Goal: Task Accomplishment & Management: Manage account settings

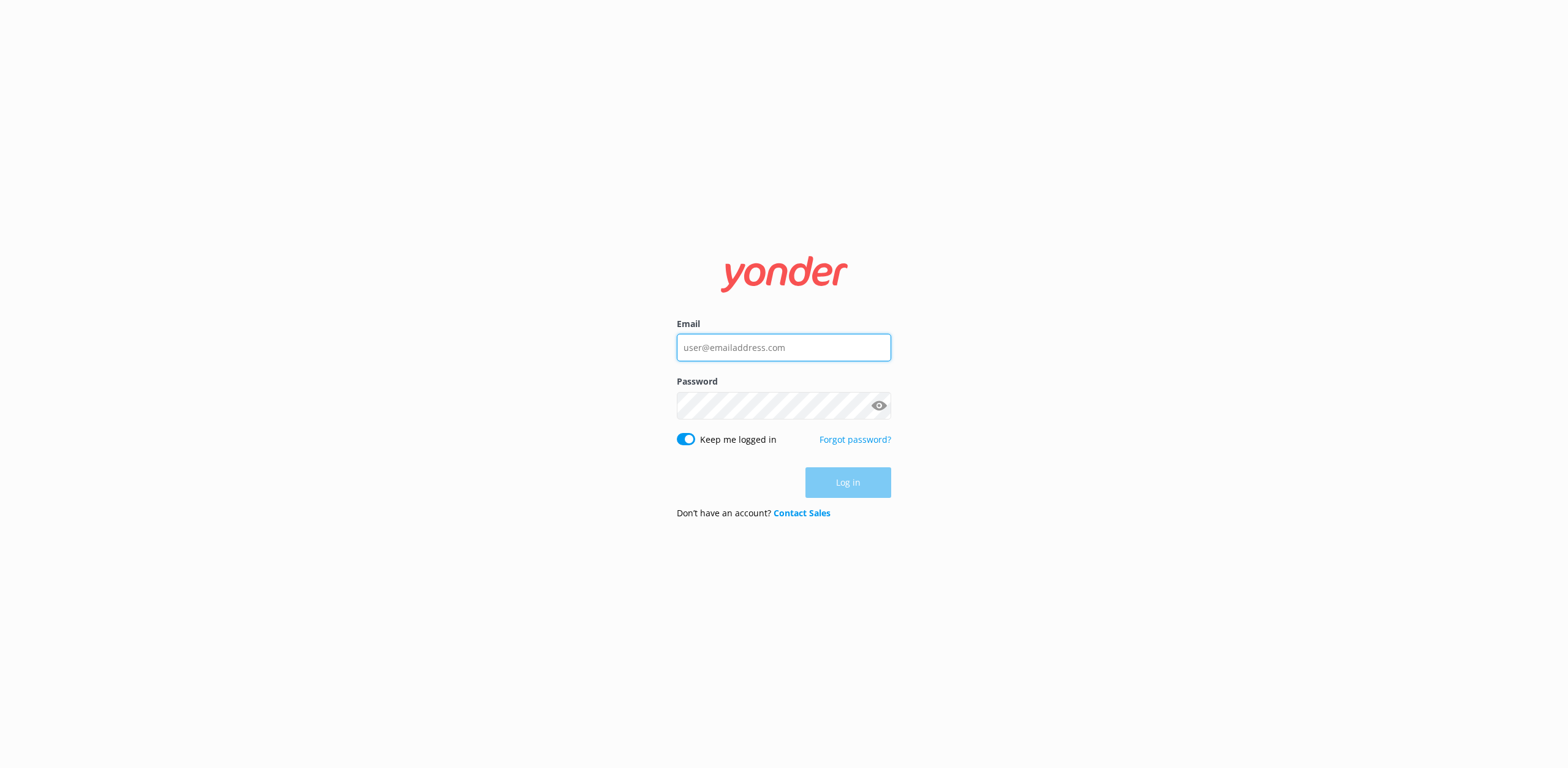
click at [854, 334] on input "Email" at bounding box center [783, 347] width 214 height 28
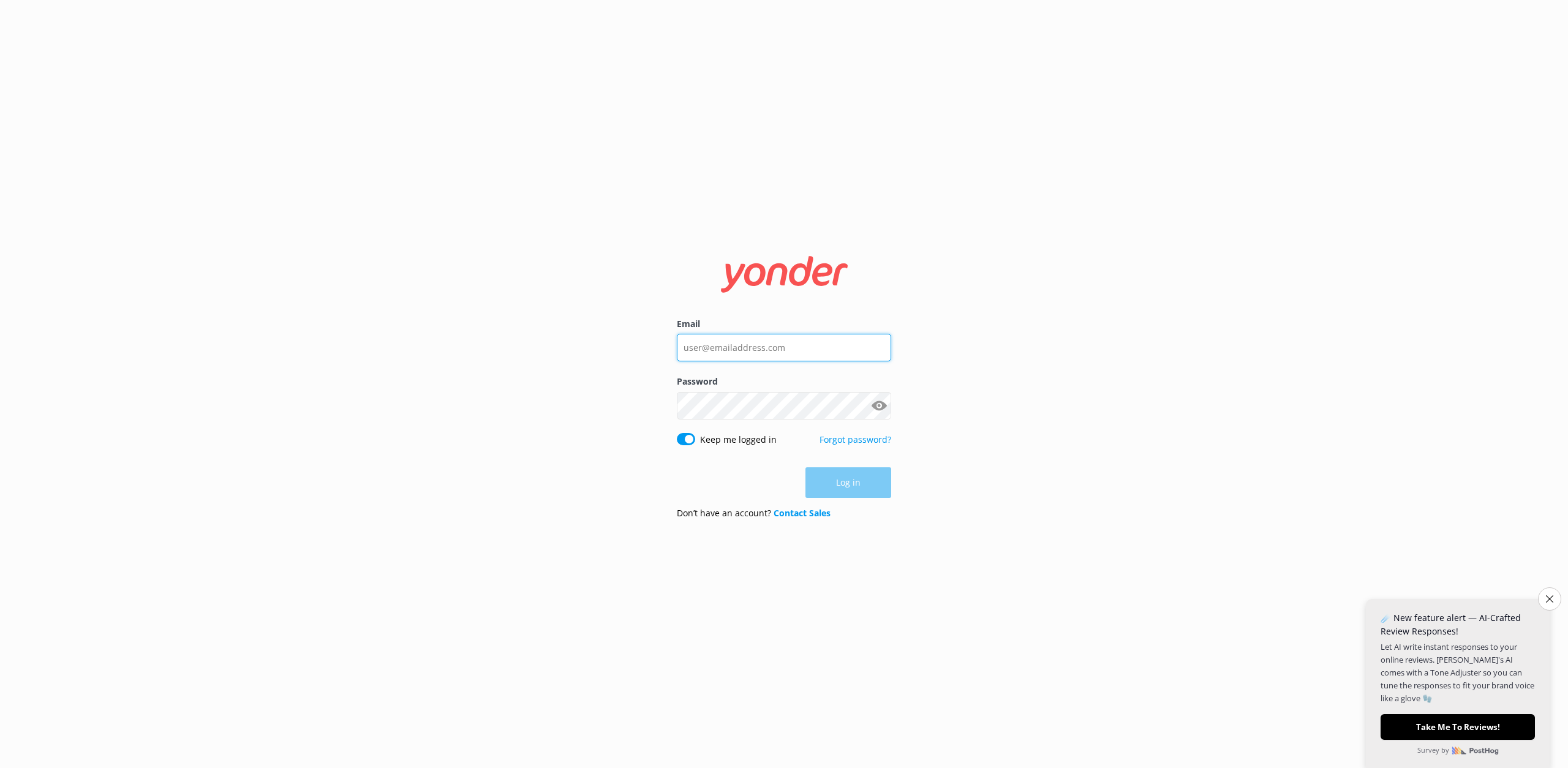
type input "[EMAIL_ADDRESS][DOMAIN_NAME]"
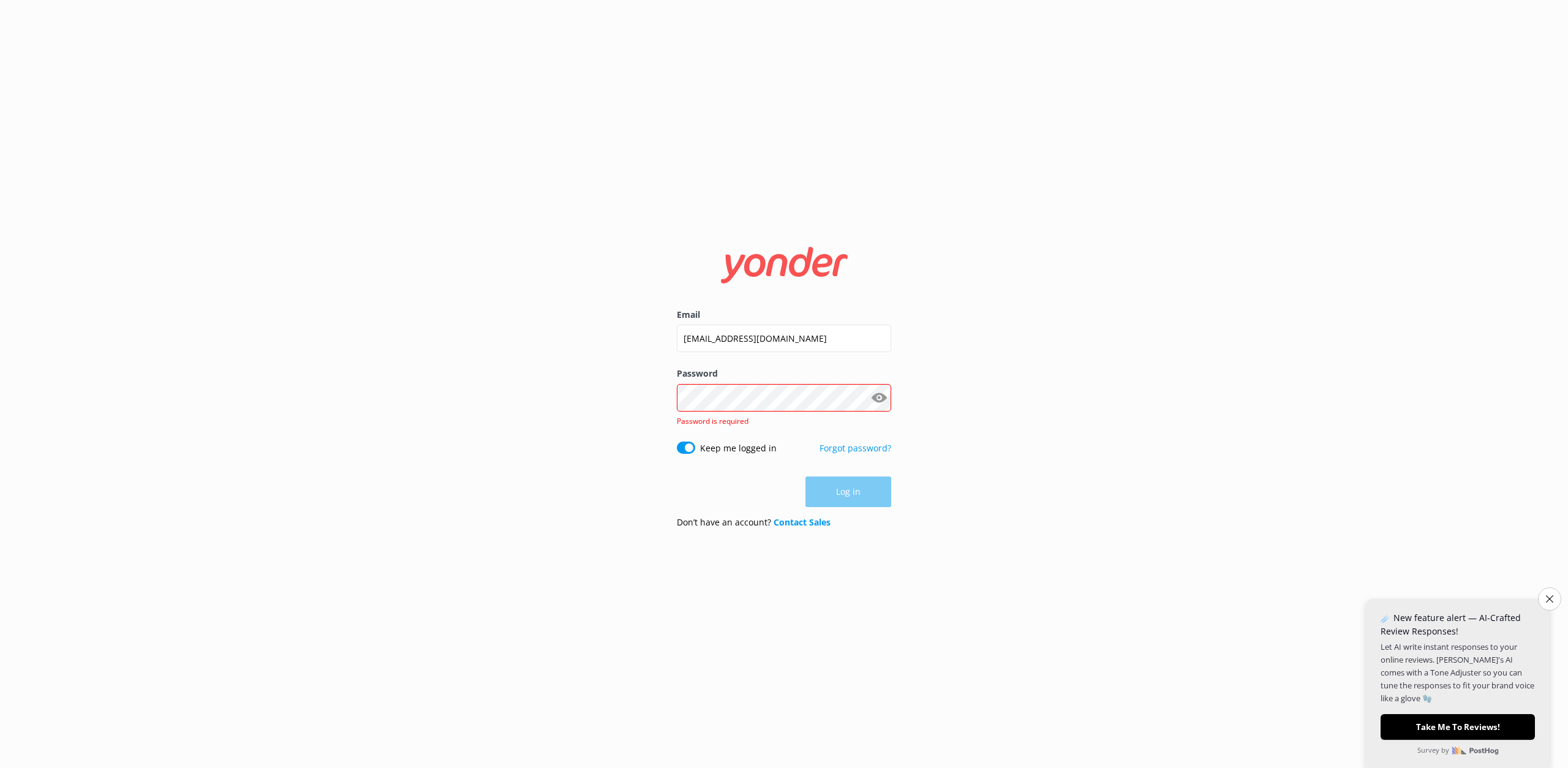
drag, startPoint x: 978, startPoint y: 356, endPoint x: 763, endPoint y: 382, distance: 216.6
click at [967, 358] on div "Email [EMAIL_ADDRESS][DOMAIN_NAME] Password Show password Password is required …" at bounding box center [784, 384] width 1568 height 768
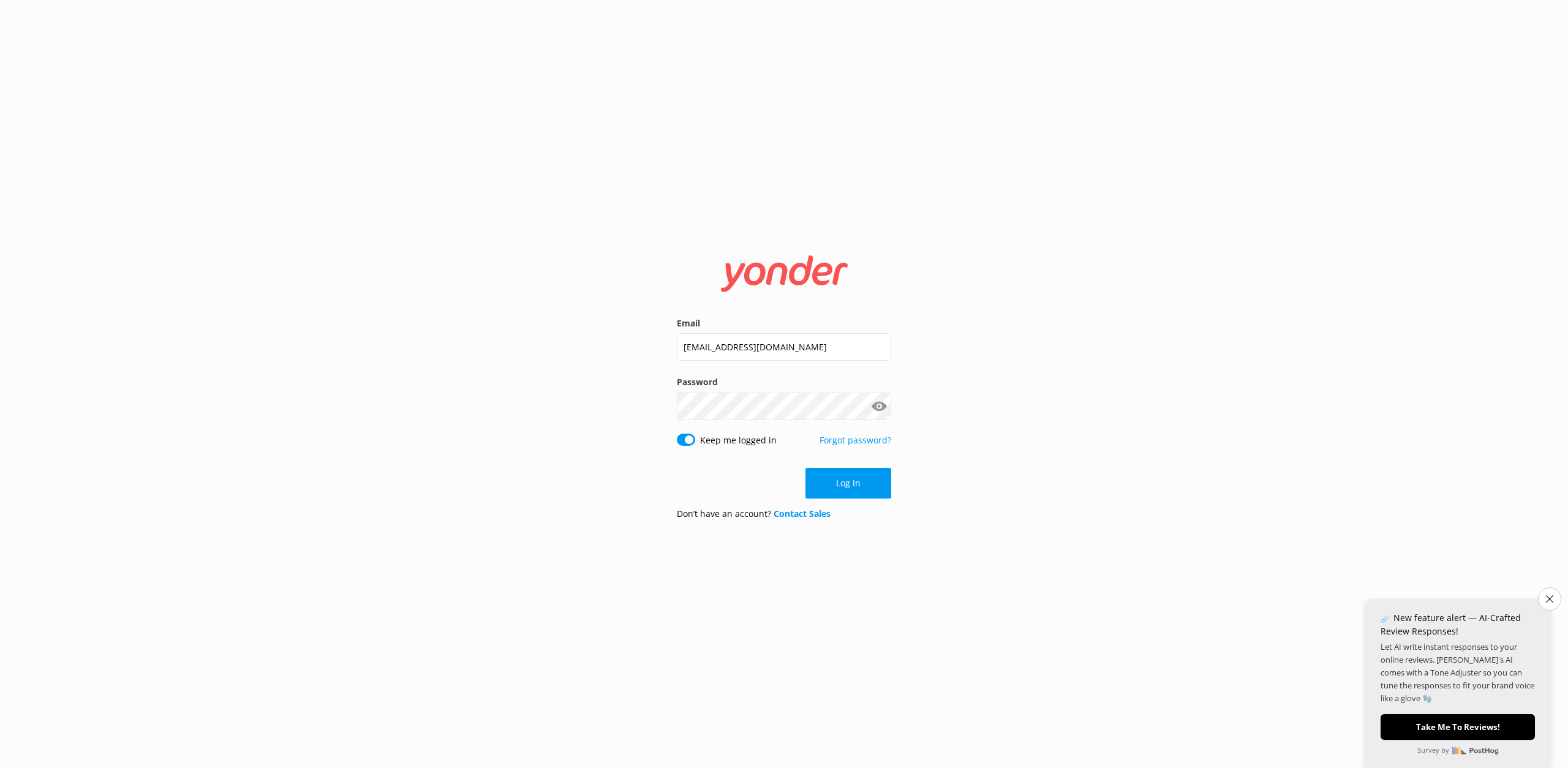
click at [883, 404] on button "Show password" at bounding box center [879, 405] width 24 height 24
click at [850, 483] on button "Log in" at bounding box center [848, 483] width 85 height 31
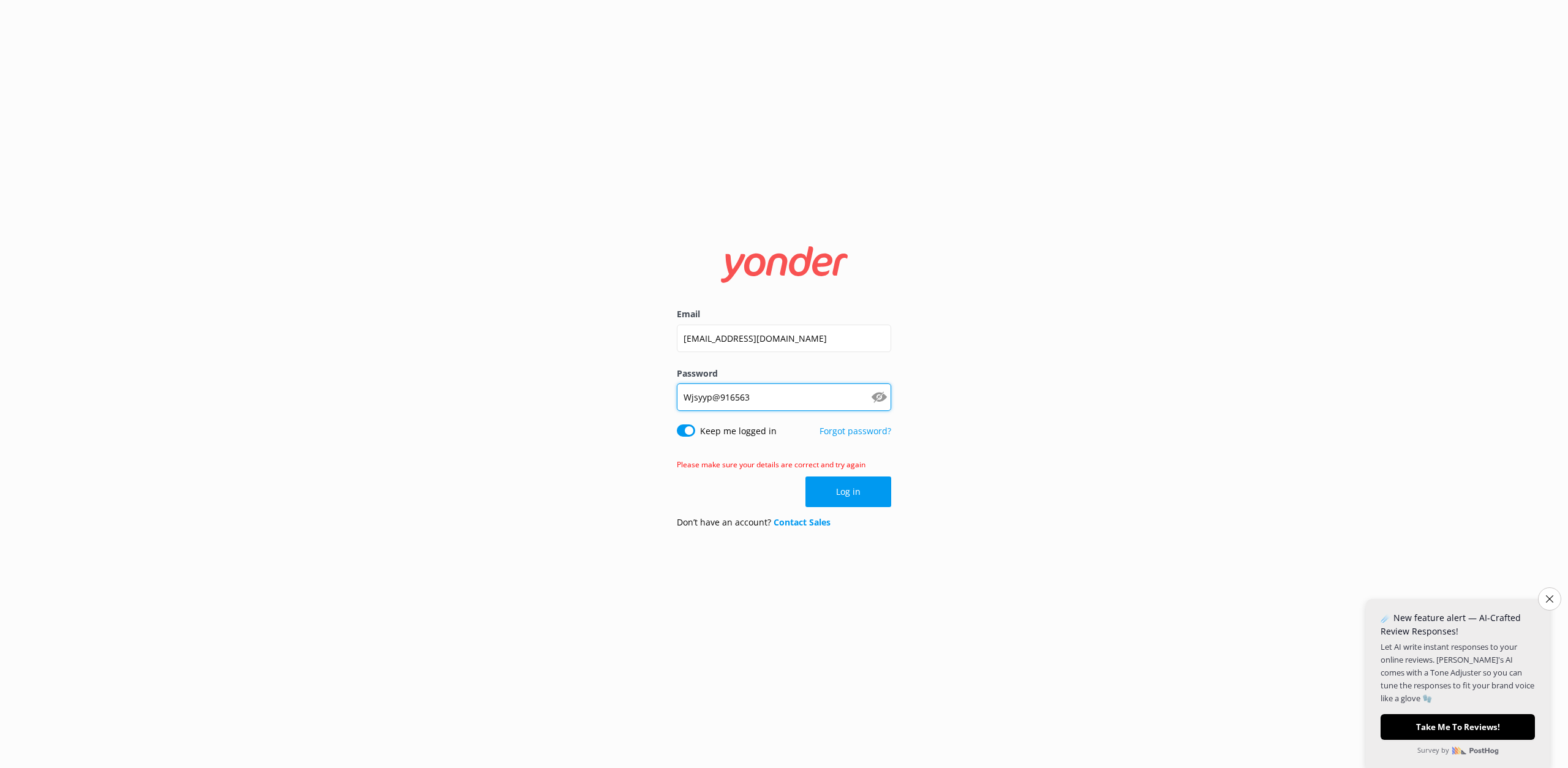
click at [790, 392] on input "Wjsyyp@916563" at bounding box center [783, 397] width 214 height 28
click at [867, 435] on link "Forgot password?" at bounding box center [855, 431] width 72 height 12
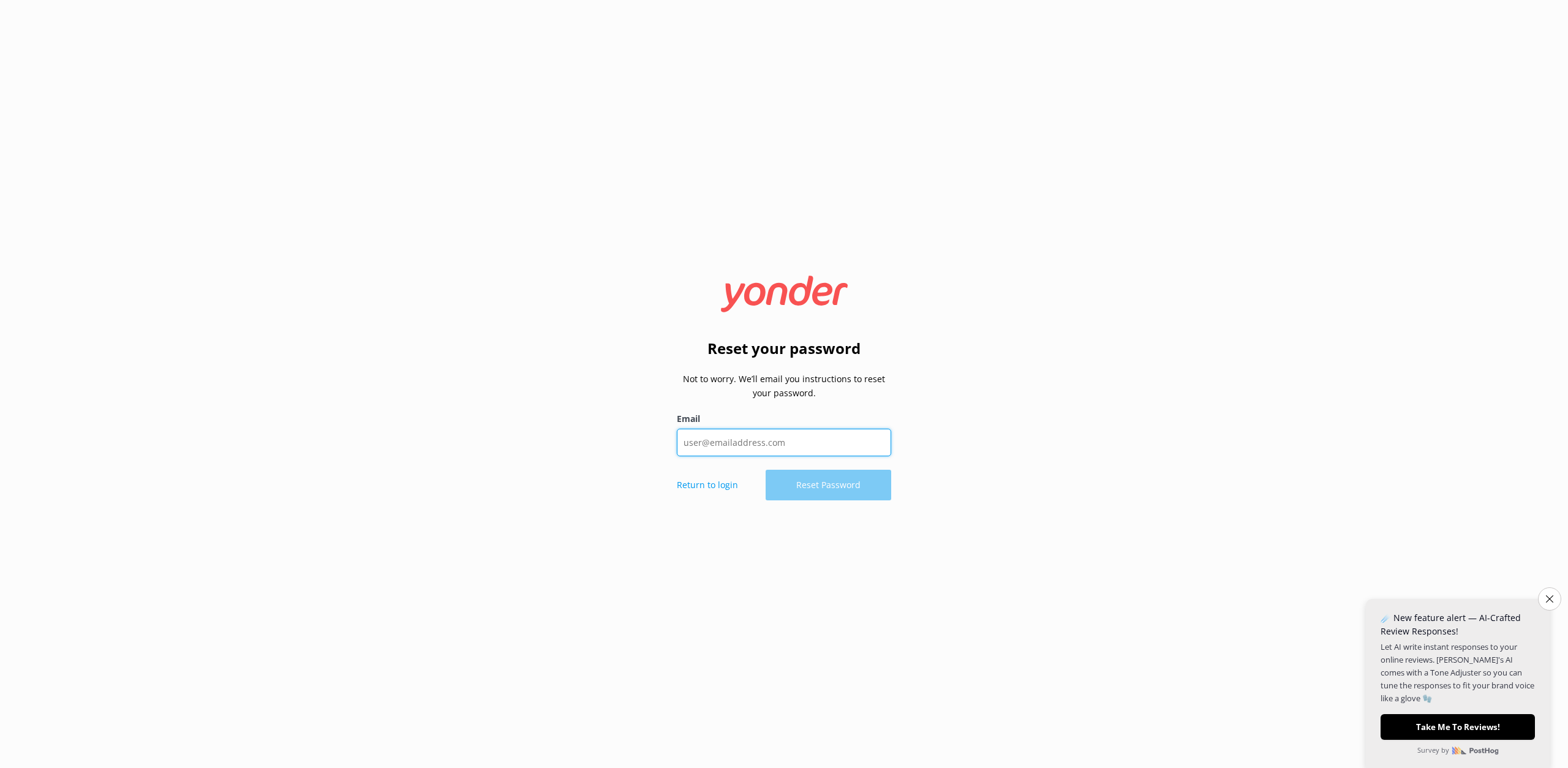
click at [818, 442] on input "Email" at bounding box center [783, 442] width 214 height 28
type input "[EMAIL_ADDRESS][DOMAIN_NAME]"
drag, startPoint x: 1050, startPoint y: 422, endPoint x: 939, endPoint y: 466, distance: 119.4
click at [1049, 422] on div "Reset your password Not to worry. We’ll email you instructions to reset your pa…" at bounding box center [784, 384] width 1568 height 768
click at [850, 491] on button "Reset Password" at bounding box center [828, 485] width 126 height 31
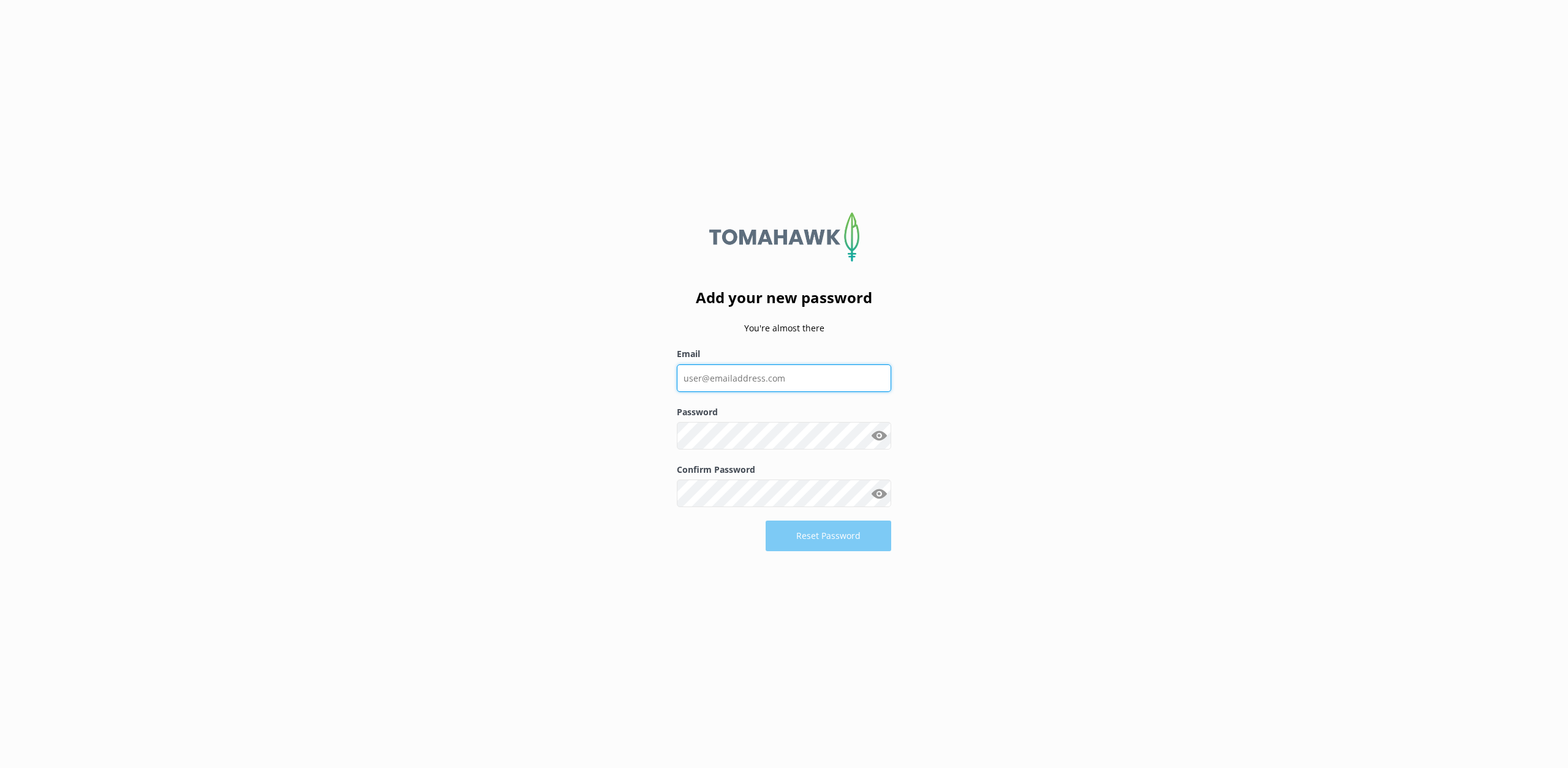
click at [771, 377] on input "Email" at bounding box center [783, 378] width 214 height 28
type input "[EMAIL_ADDRESS][DOMAIN_NAME]"
click at [805, 552] on div "Reset Password" at bounding box center [783, 536] width 214 height 31
click at [809, 543] on button "Reset Password" at bounding box center [828, 536] width 126 height 31
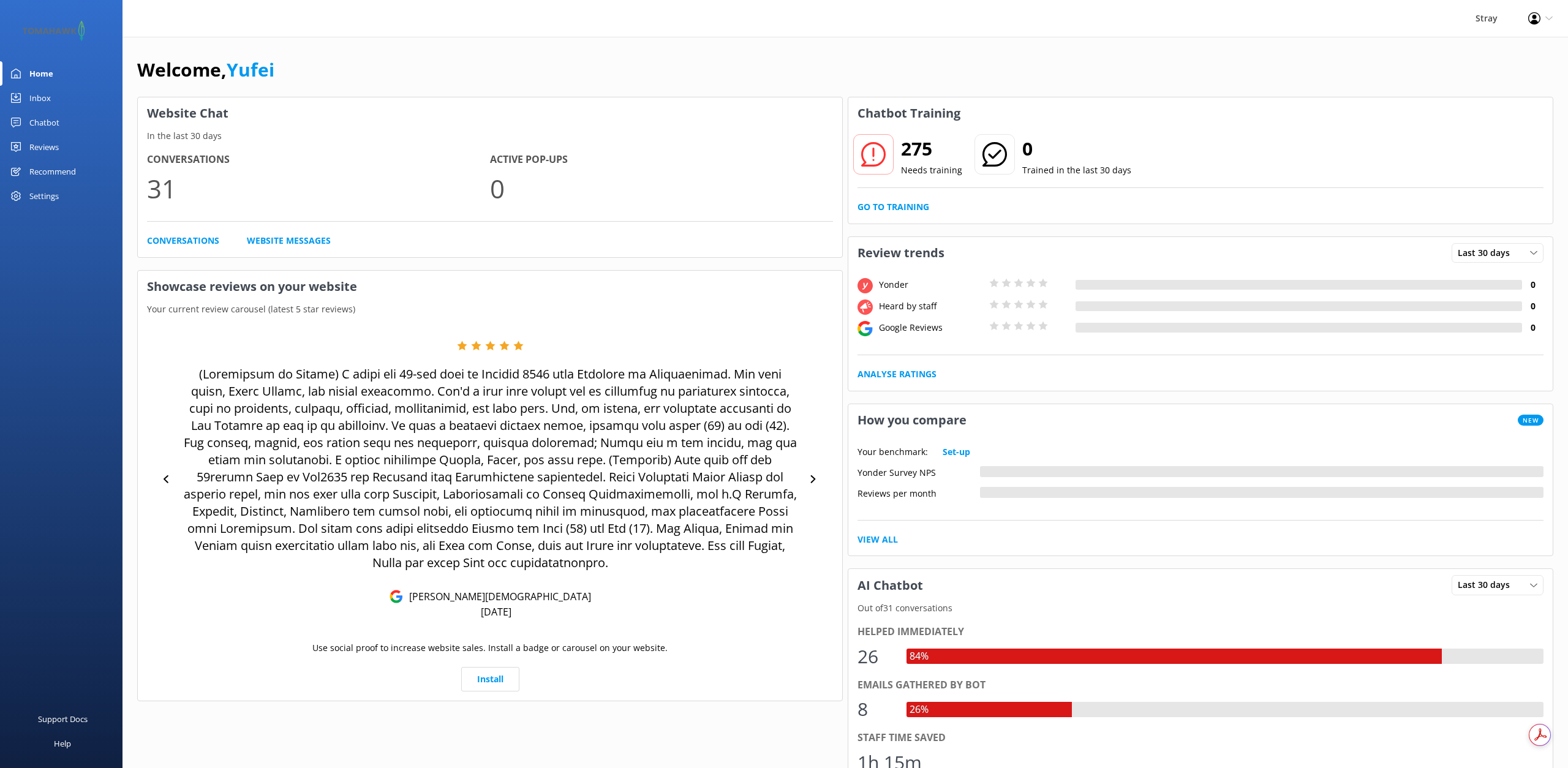
click at [1487, 17] on div "Stray" at bounding box center [1486, 18] width 53 height 36
click at [1522, 20] on div "Profile Settings Logout" at bounding box center [1540, 18] width 55 height 36
click at [1502, 47] on link "Profile Settings" at bounding box center [1507, 53] width 122 height 31
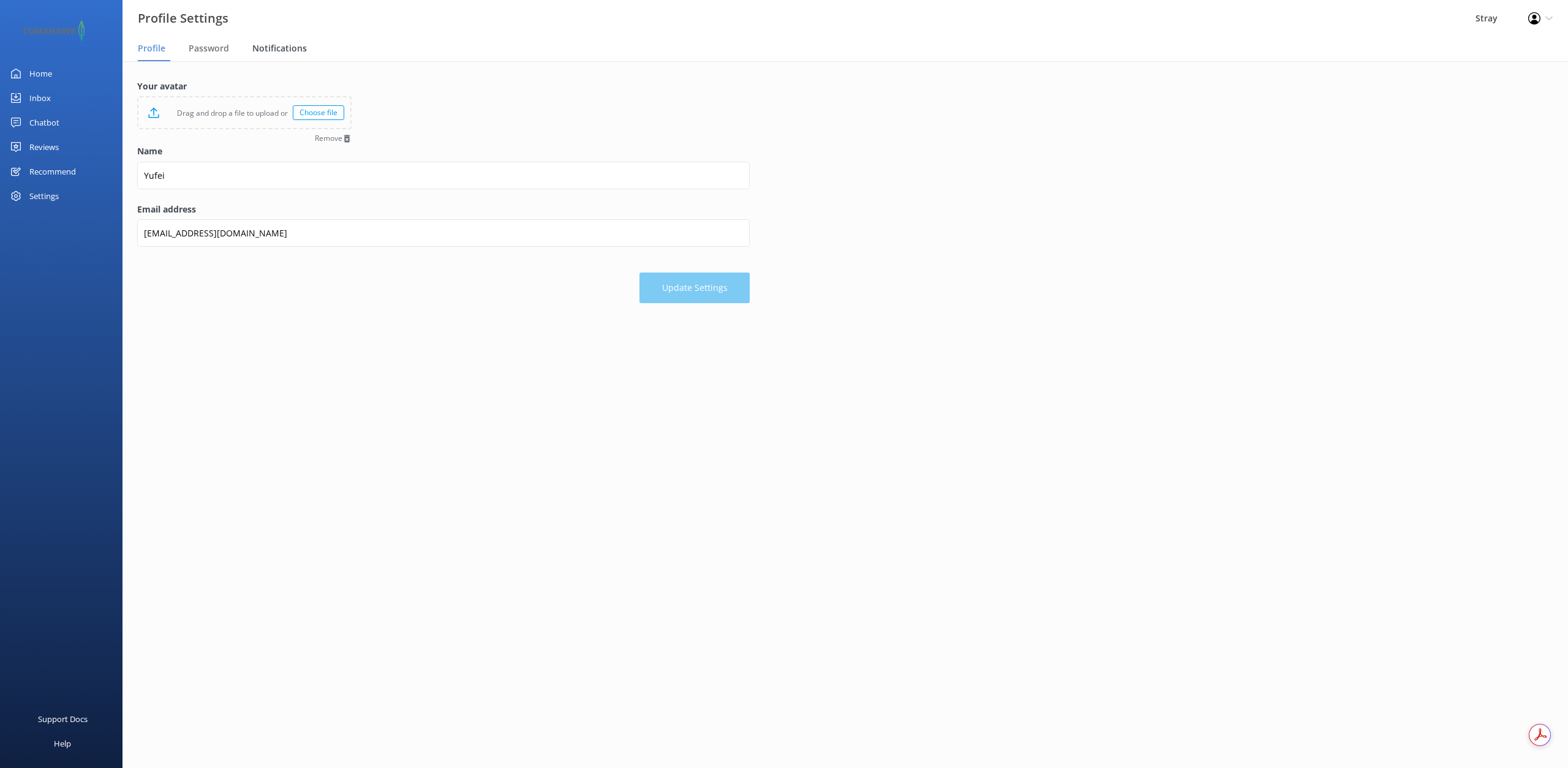
click at [286, 49] on span "Notifications" at bounding box center [279, 47] width 55 height 12
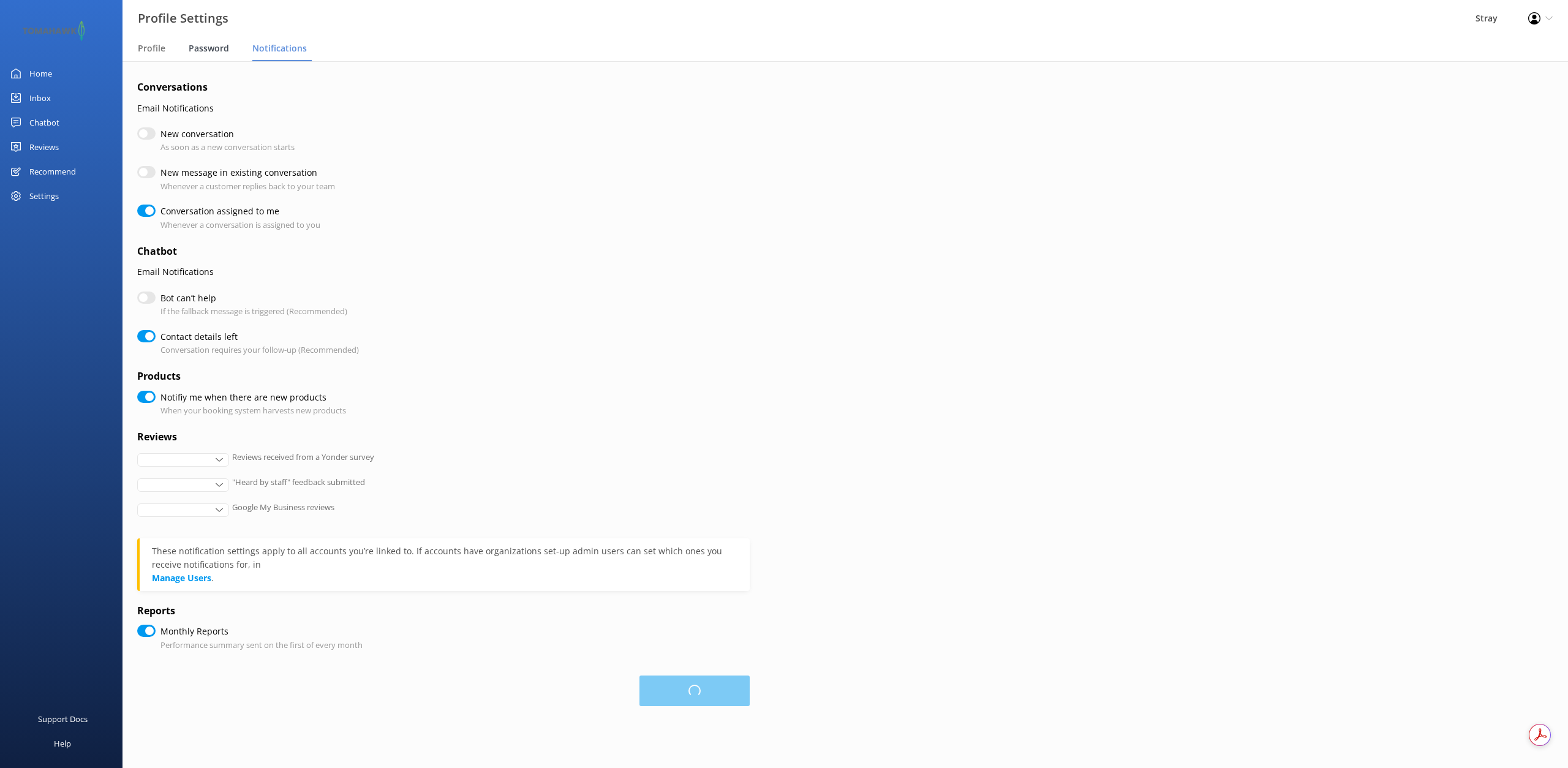
checkbox input "true"
click at [47, 195] on div "Settings" at bounding box center [43, 195] width 29 height 24
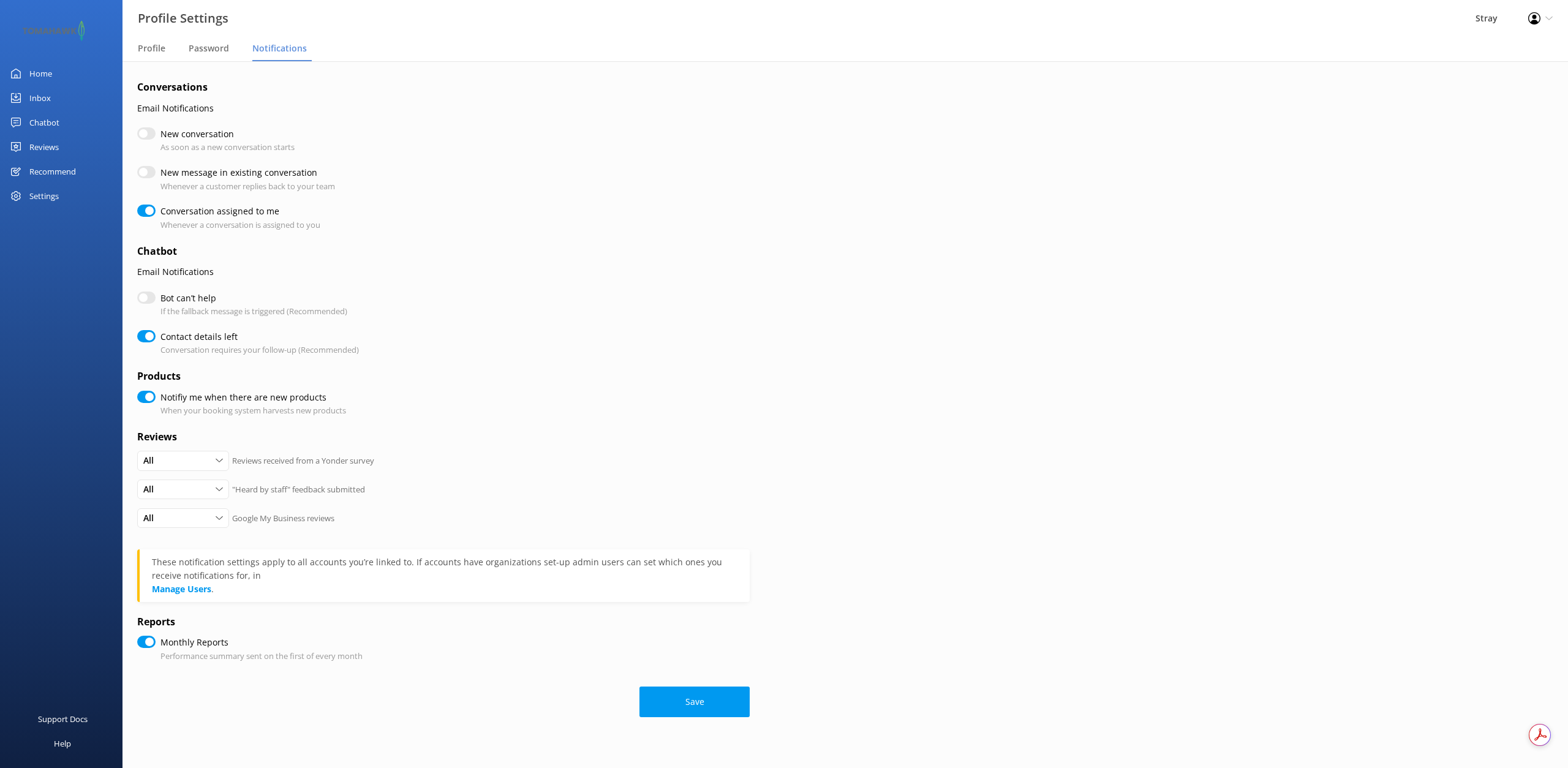
checkbox input "true"
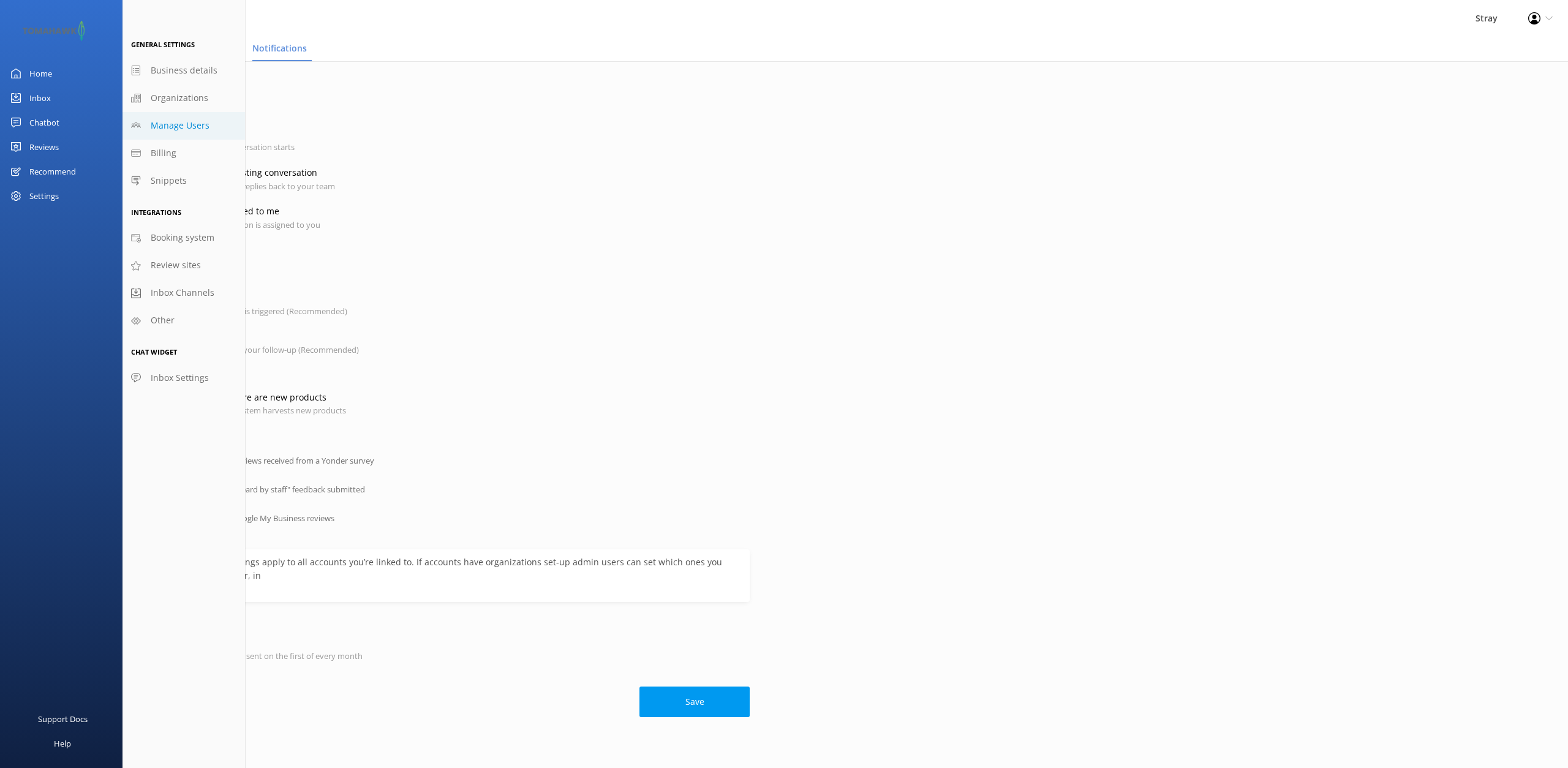
click at [183, 124] on span "Manage Users" at bounding box center [180, 125] width 58 height 13
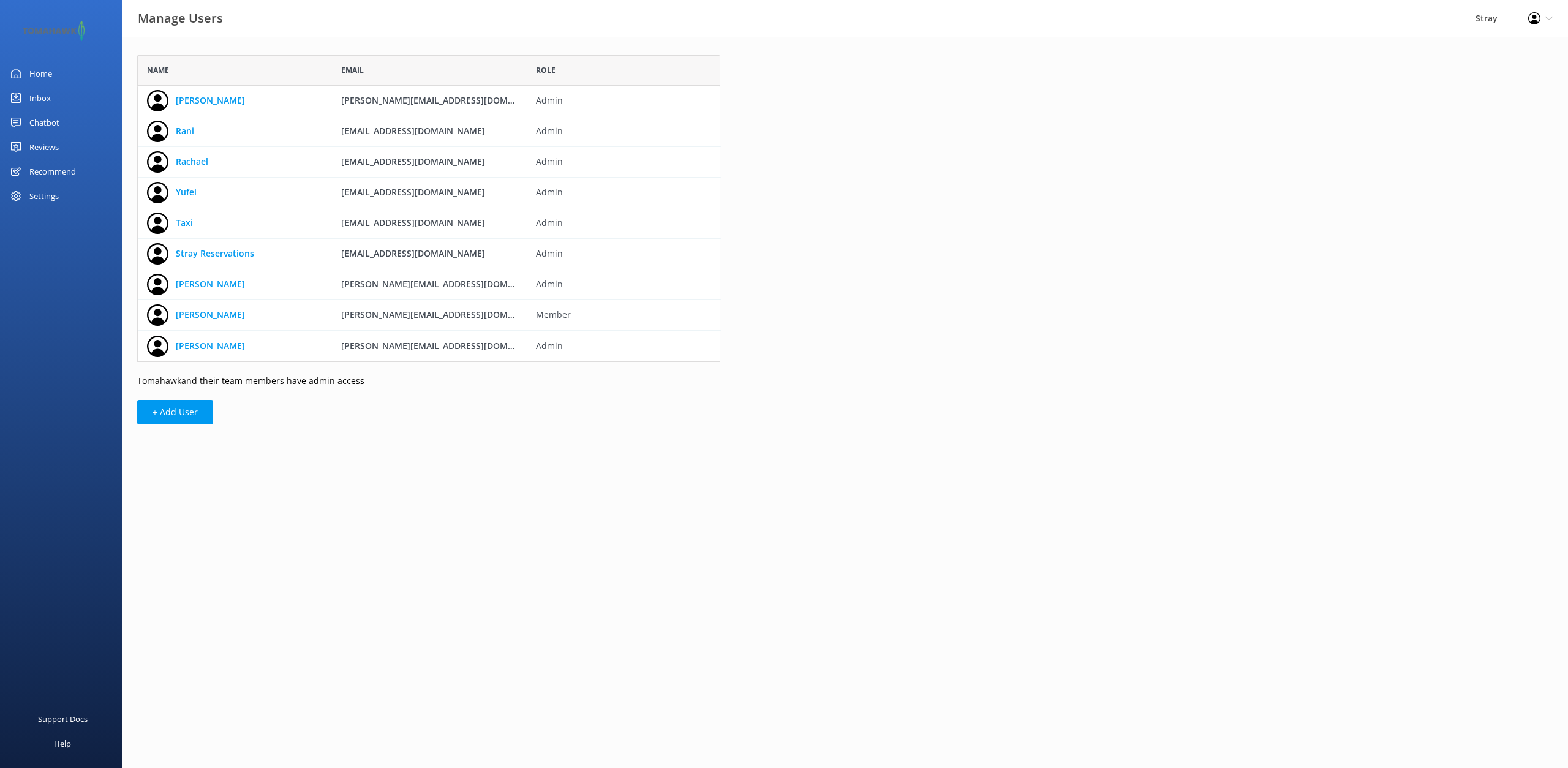
scroll to position [307, 583]
click at [44, 70] on div "Home" at bounding box center [40, 73] width 23 height 24
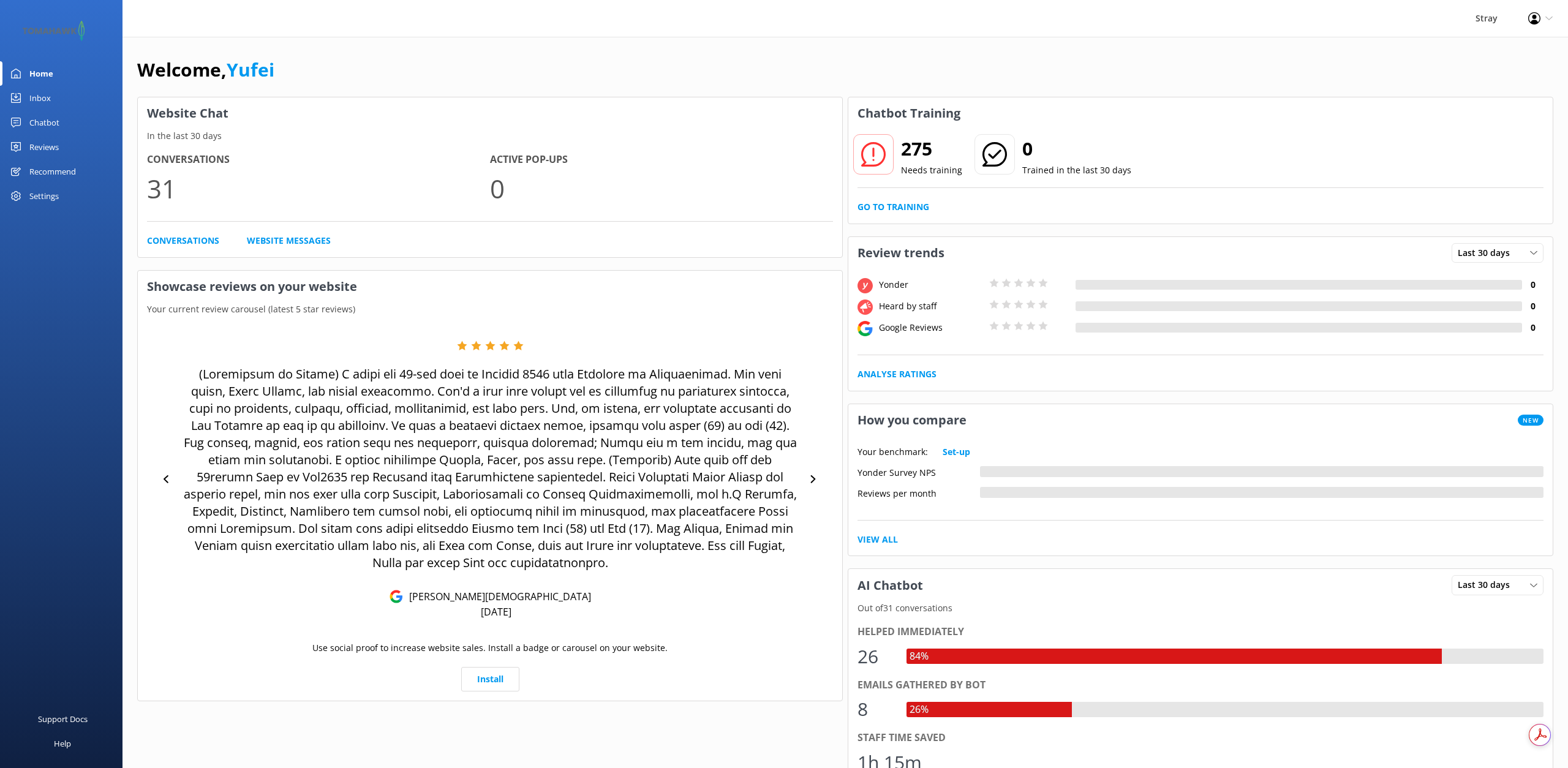
click at [41, 100] on div "Inbox" at bounding box center [40, 97] width 21 height 24
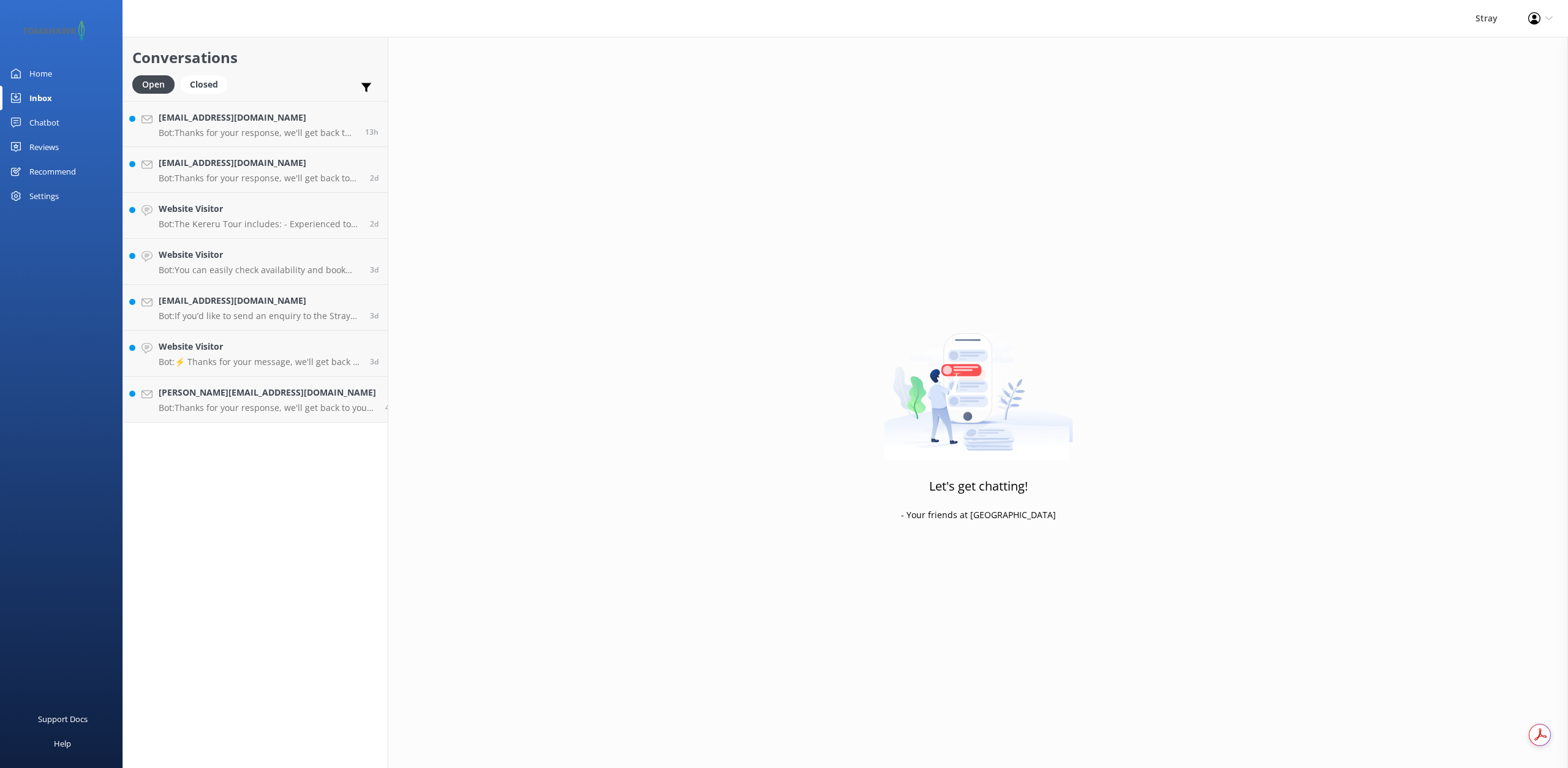
click at [52, 200] on div "Settings" at bounding box center [43, 195] width 29 height 24
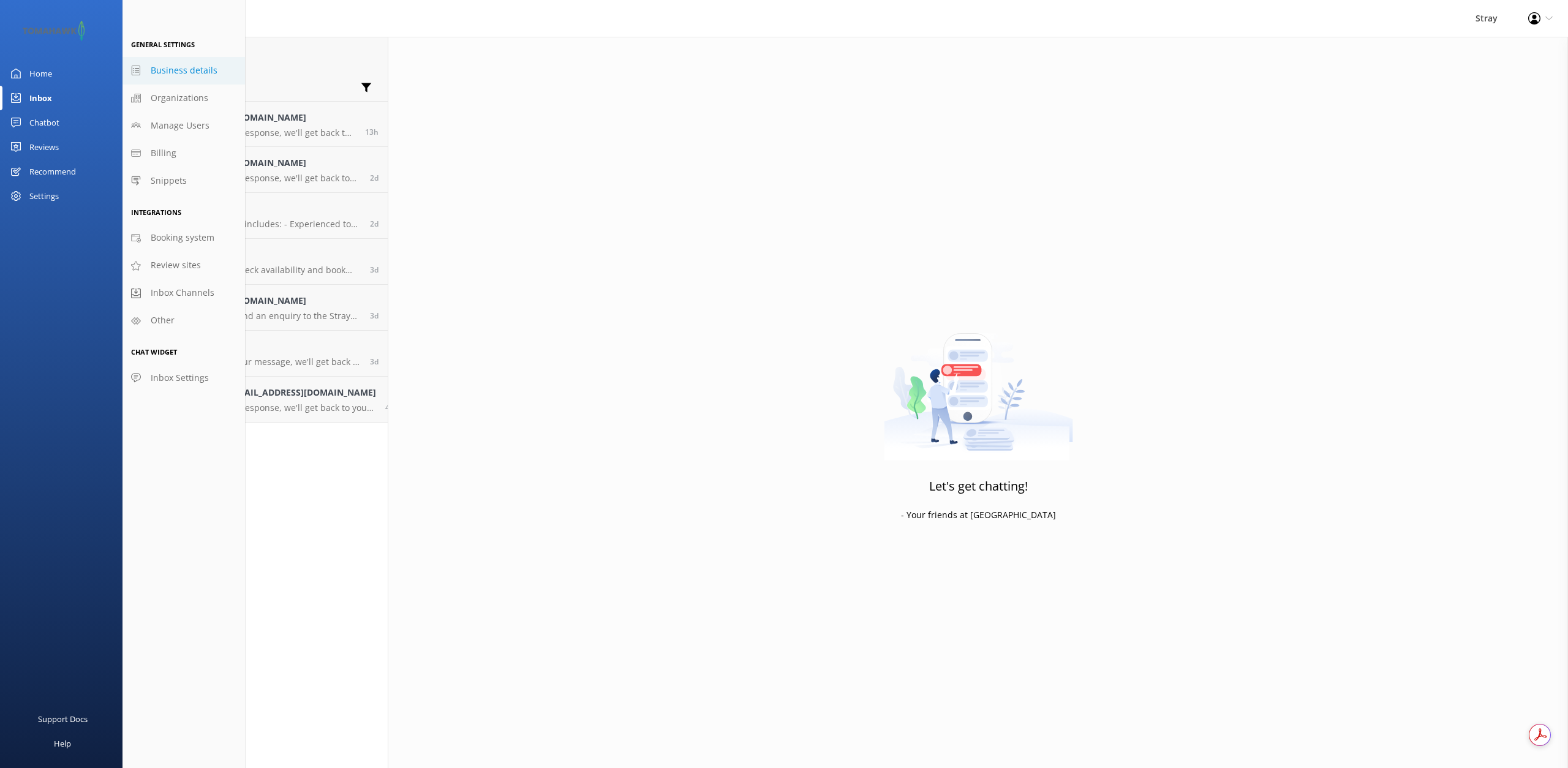
click at [187, 70] on span "Business details" at bounding box center [184, 70] width 66 height 13
select select "Pacific/Auckland"
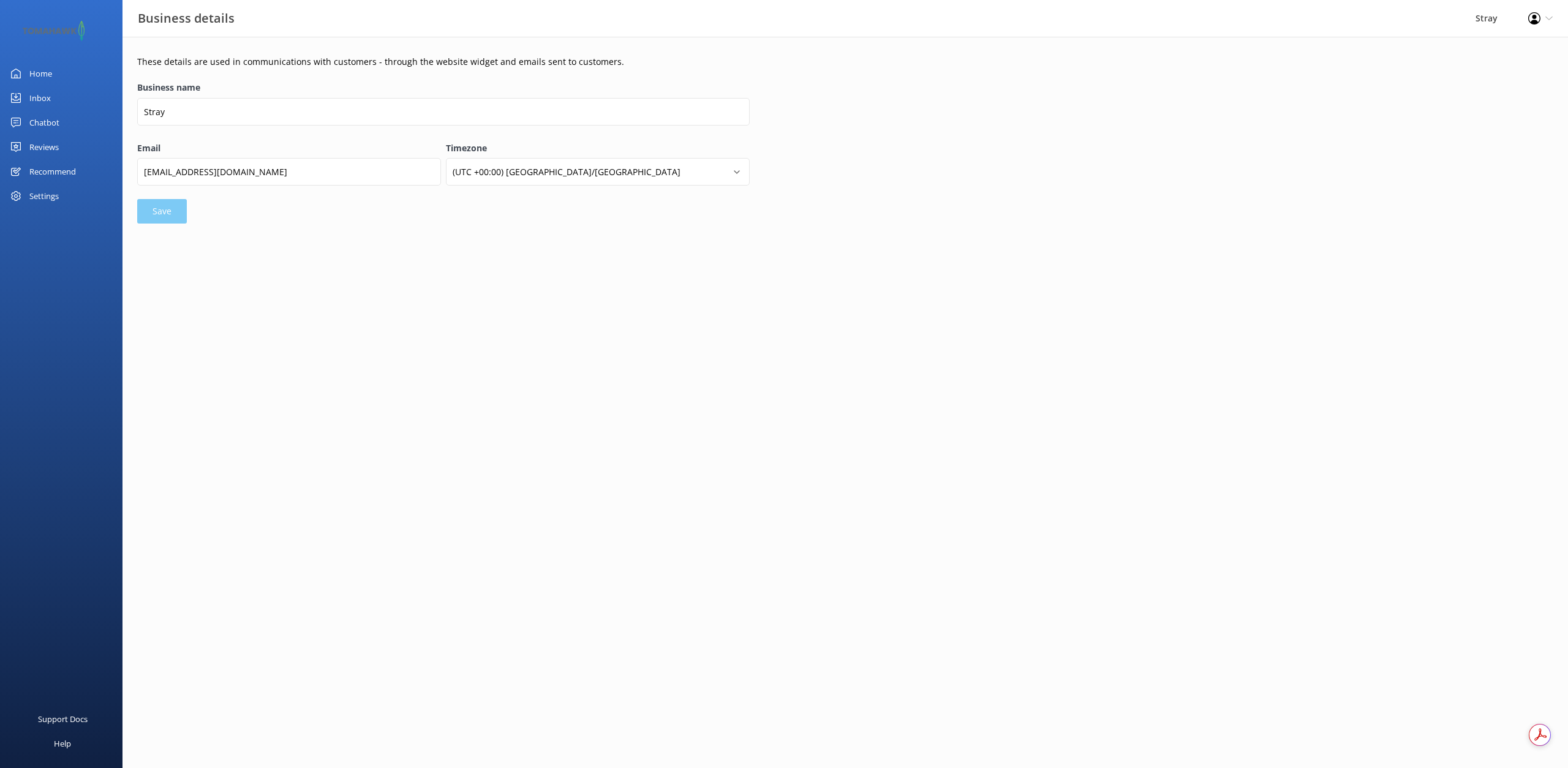
click at [54, 173] on div "Recommend" at bounding box center [52, 171] width 47 height 24
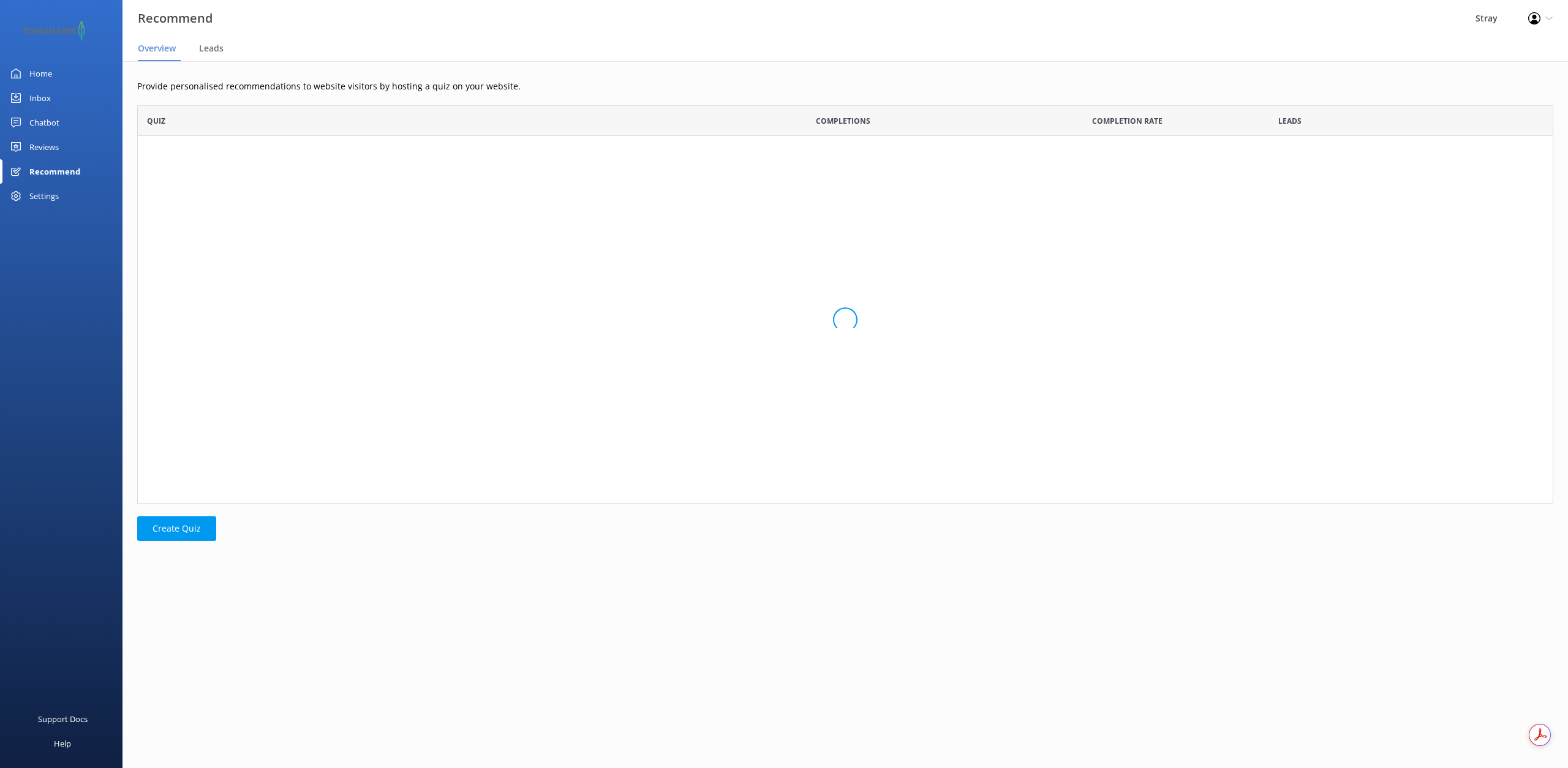
scroll to position [92, 1416]
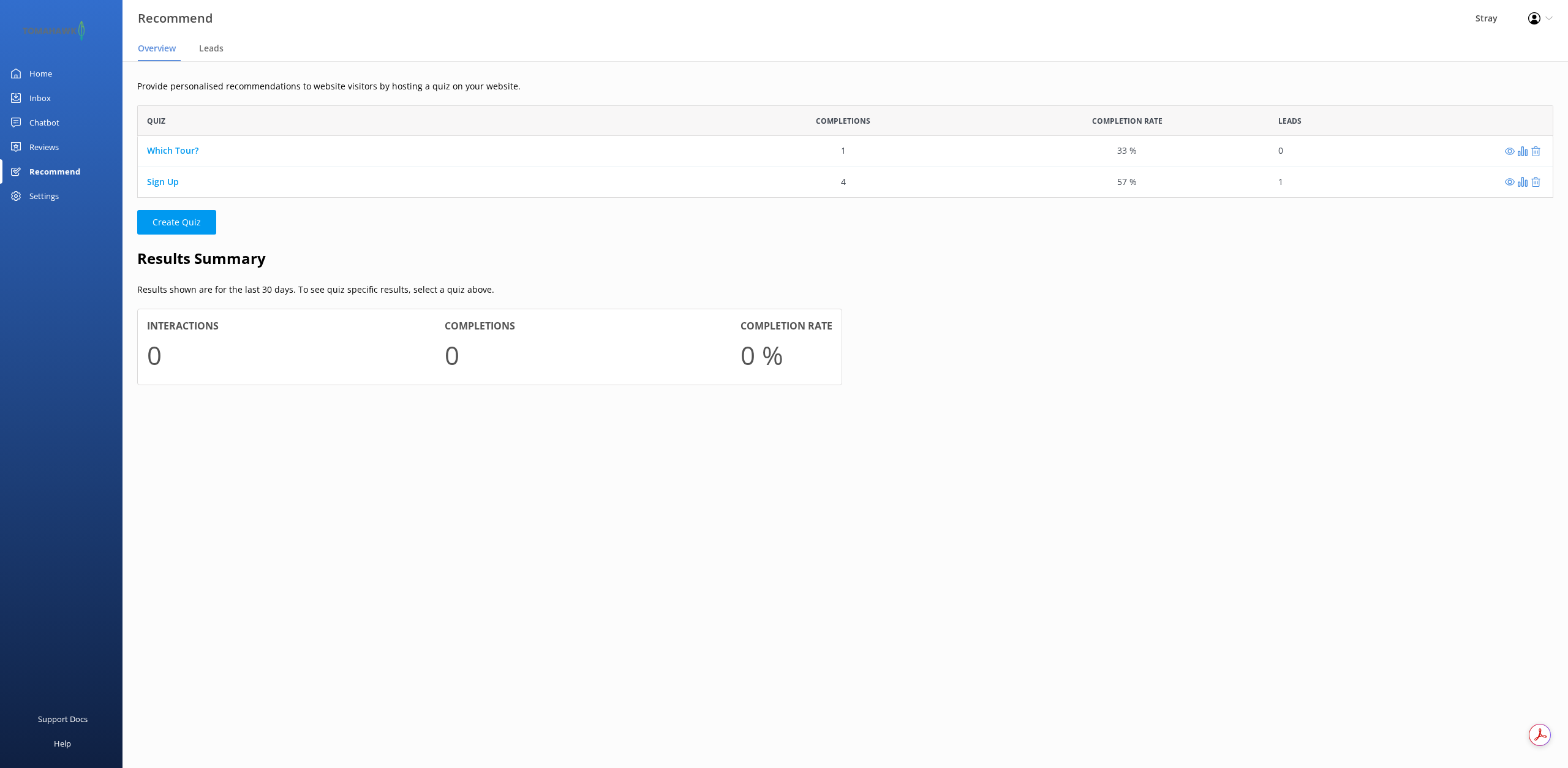
click at [51, 144] on div "Reviews" at bounding box center [43, 146] width 29 height 24
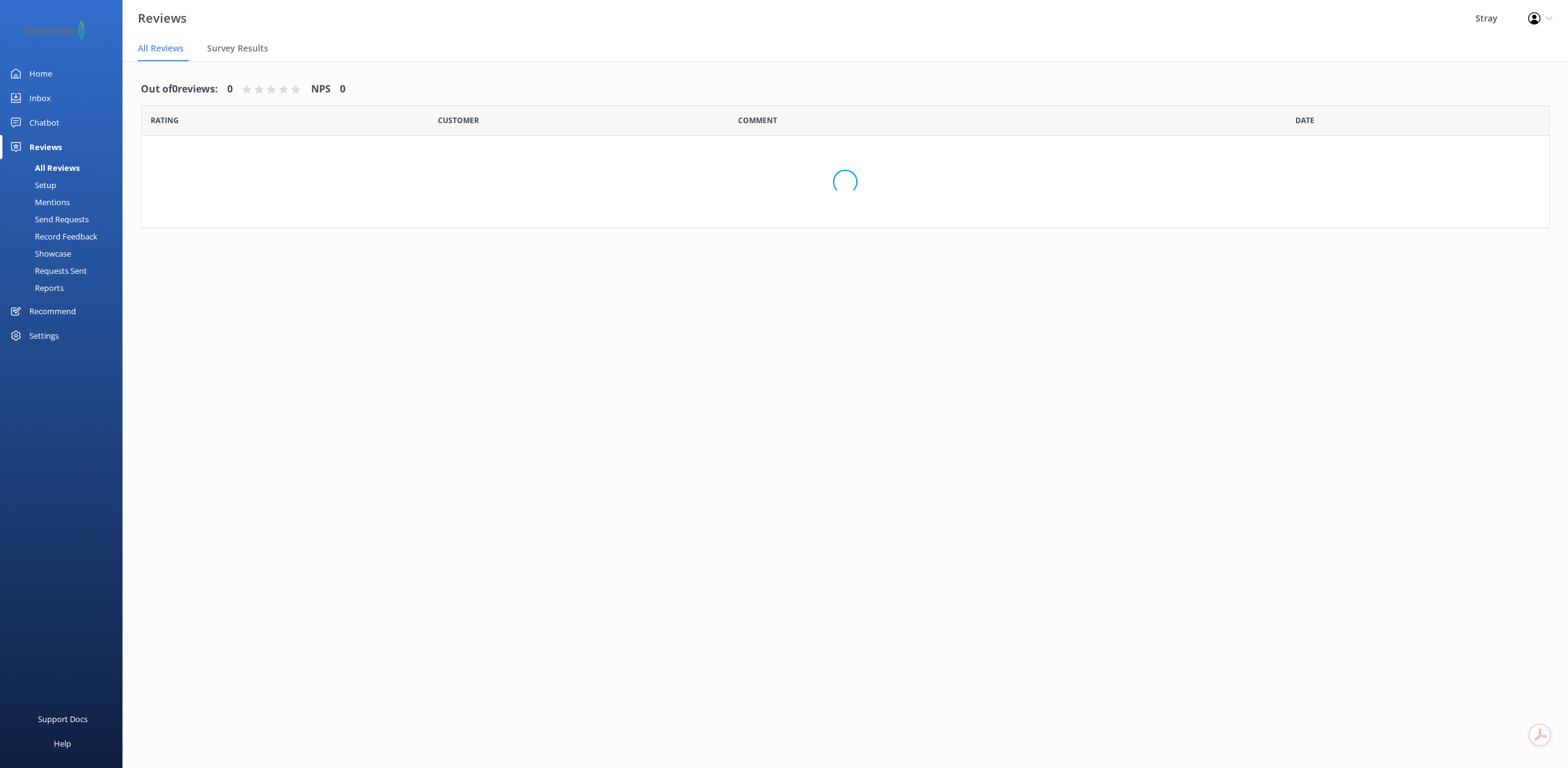
scroll to position [1, 0]
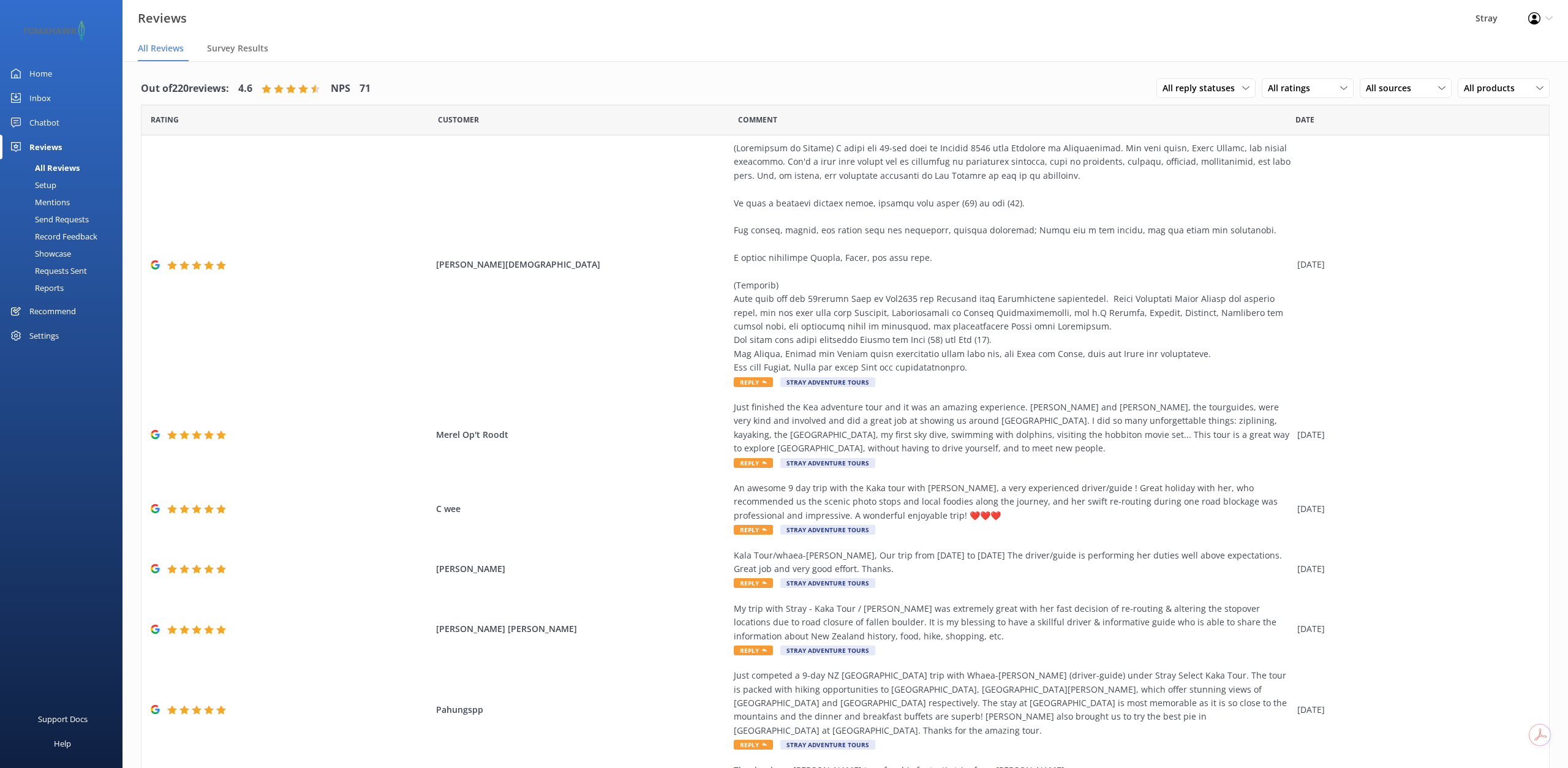
click at [53, 123] on div "Chatbot" at bounding box center [44, 122] width 30 height 24
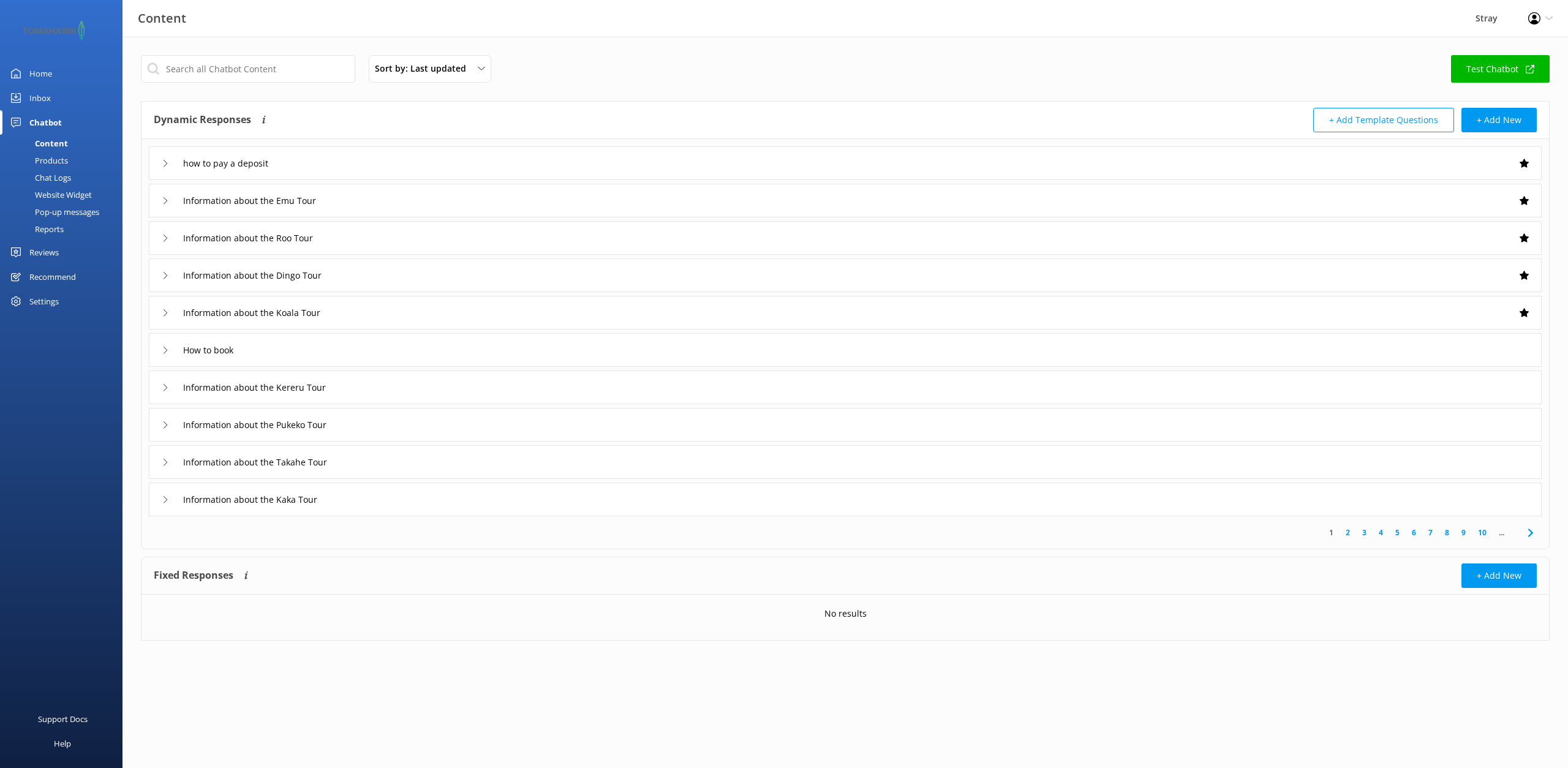
click at [44, 100] on div "Inbox" at bounding box center [40, 97] width 21 height 24
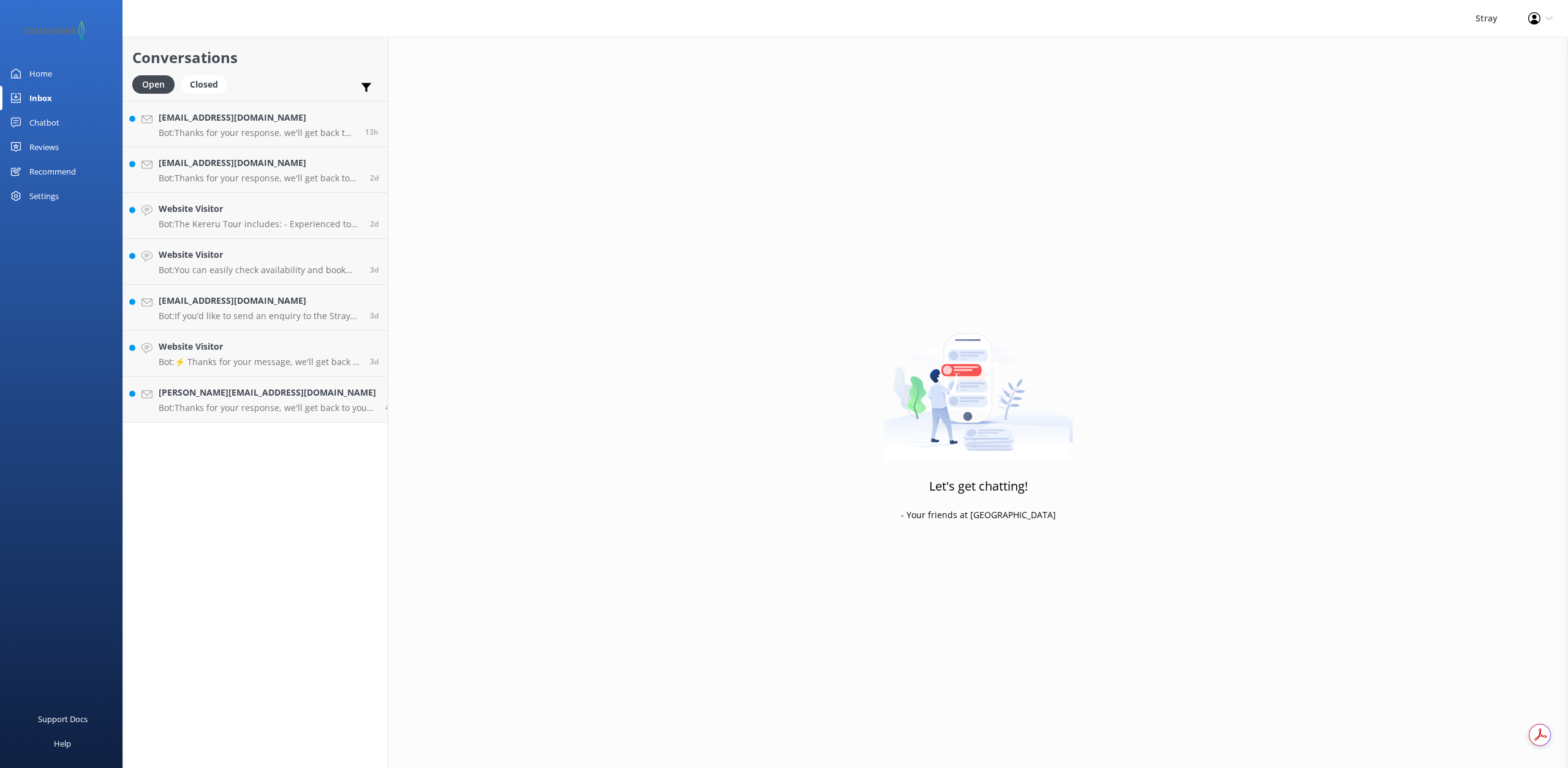
click at [42, 77] on div "Home" at bounding box center [40, 73] width 23 height 24
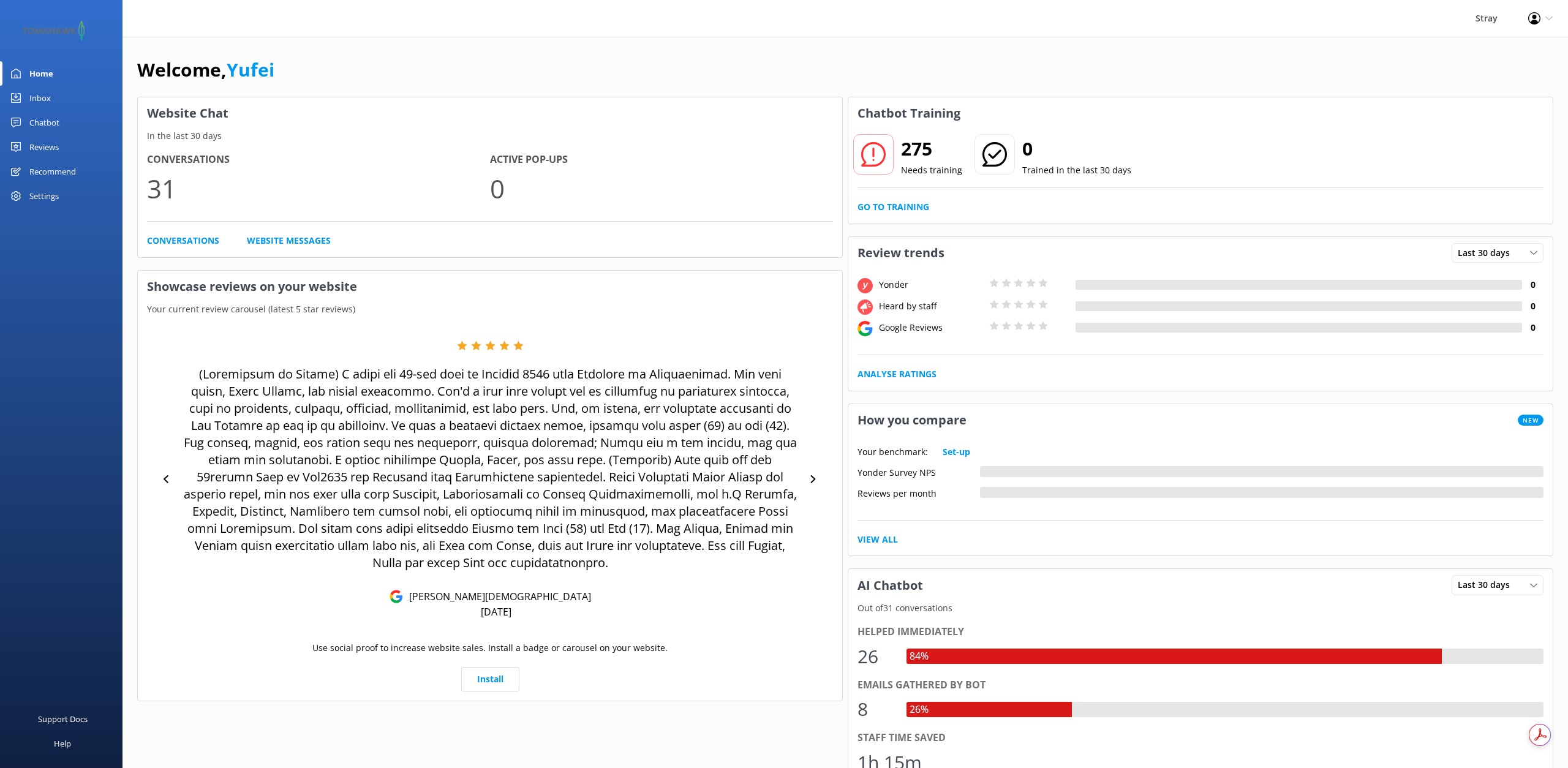
click at [51, 200] on div "Settings" at bounding box center [43, 195] width 29 height 24
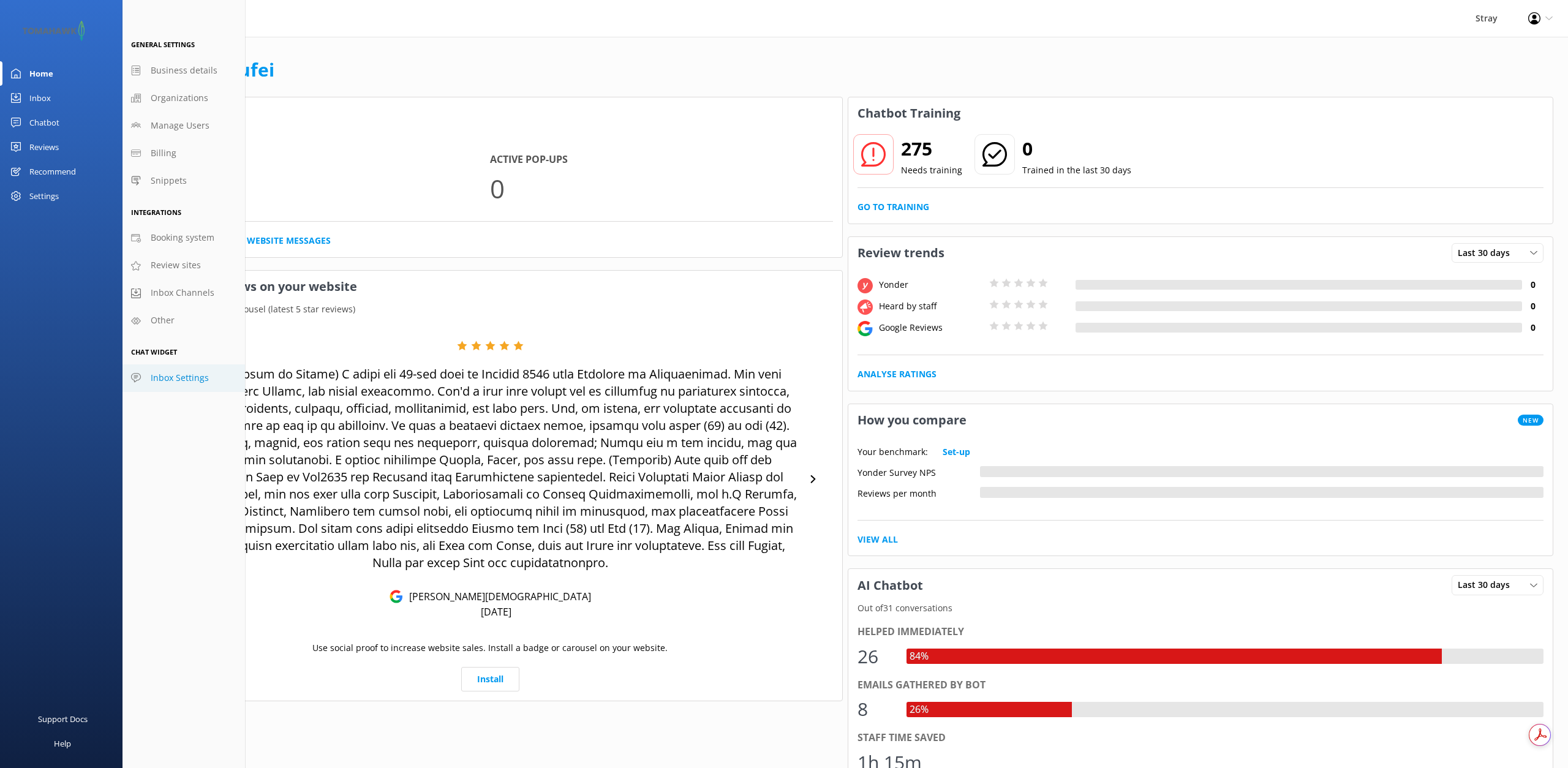
click at [164, 377] on span "Inbox Settings" at bounding box center [180, 378] width 58 height 13
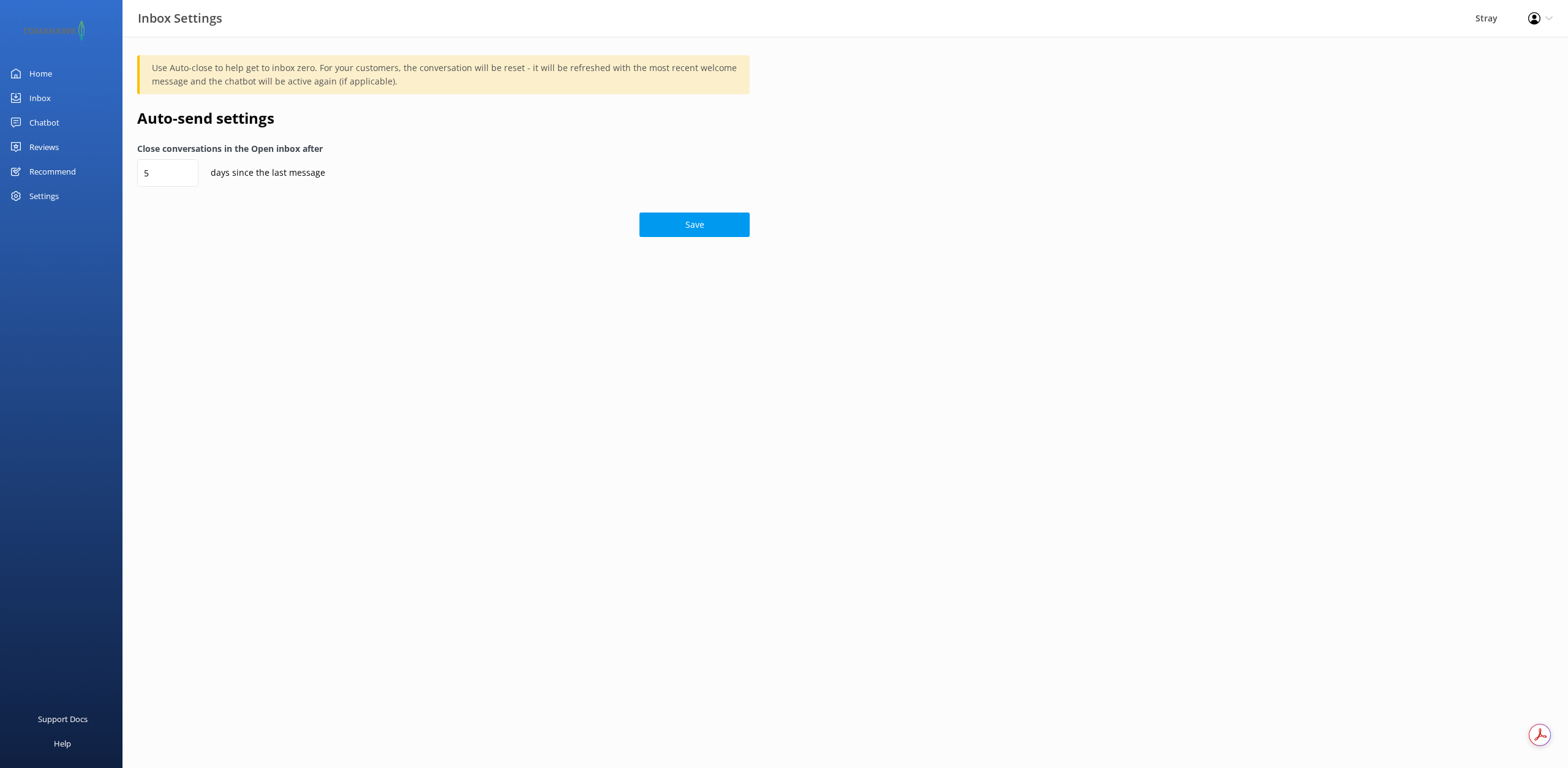
click at [41, 190] on div "Settings" at bounding box center [43, 195] width 29 height 24
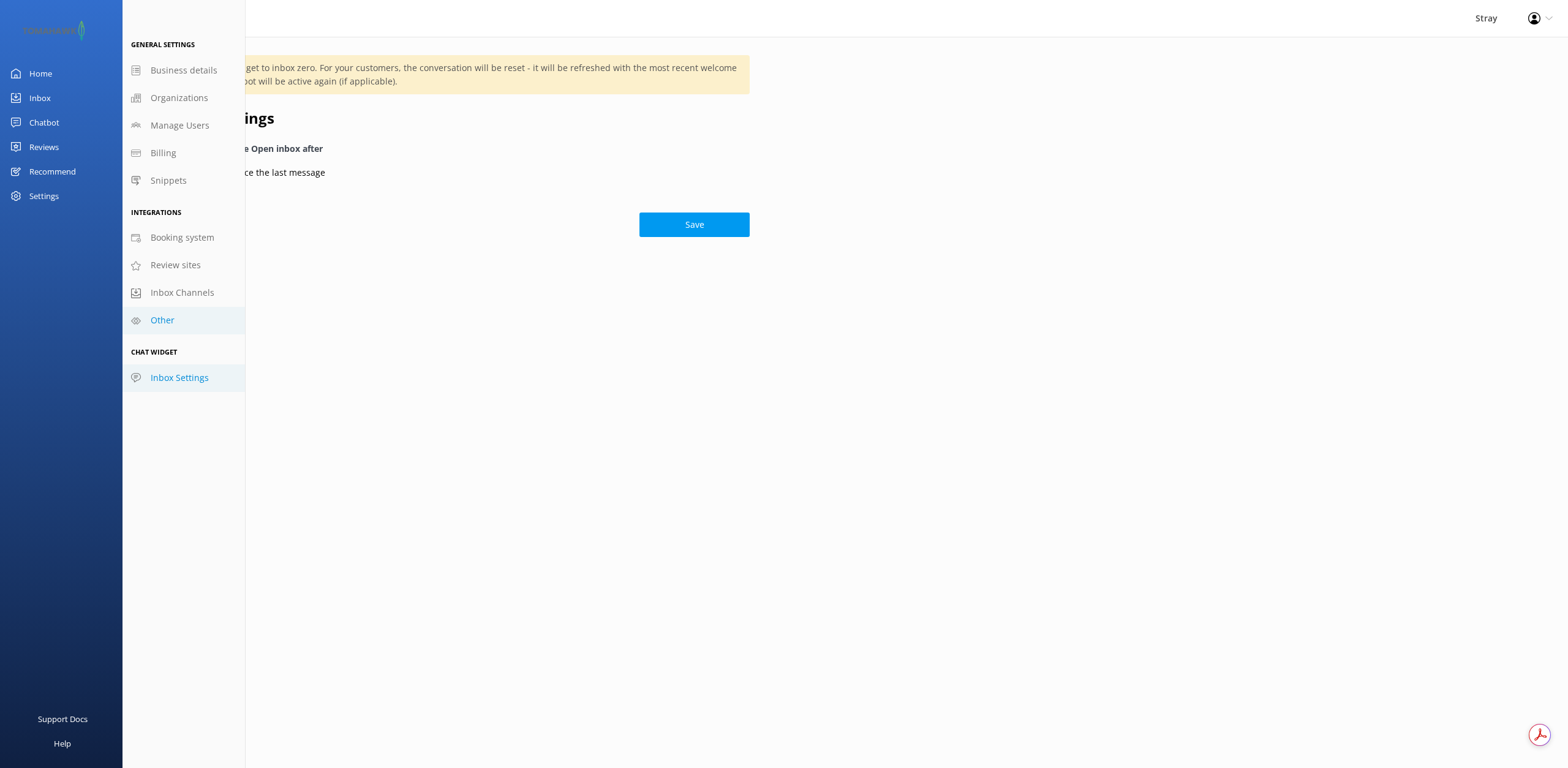
click at [160, 317] on span "Other" at bounding box center [163, 320] width 24 height 13
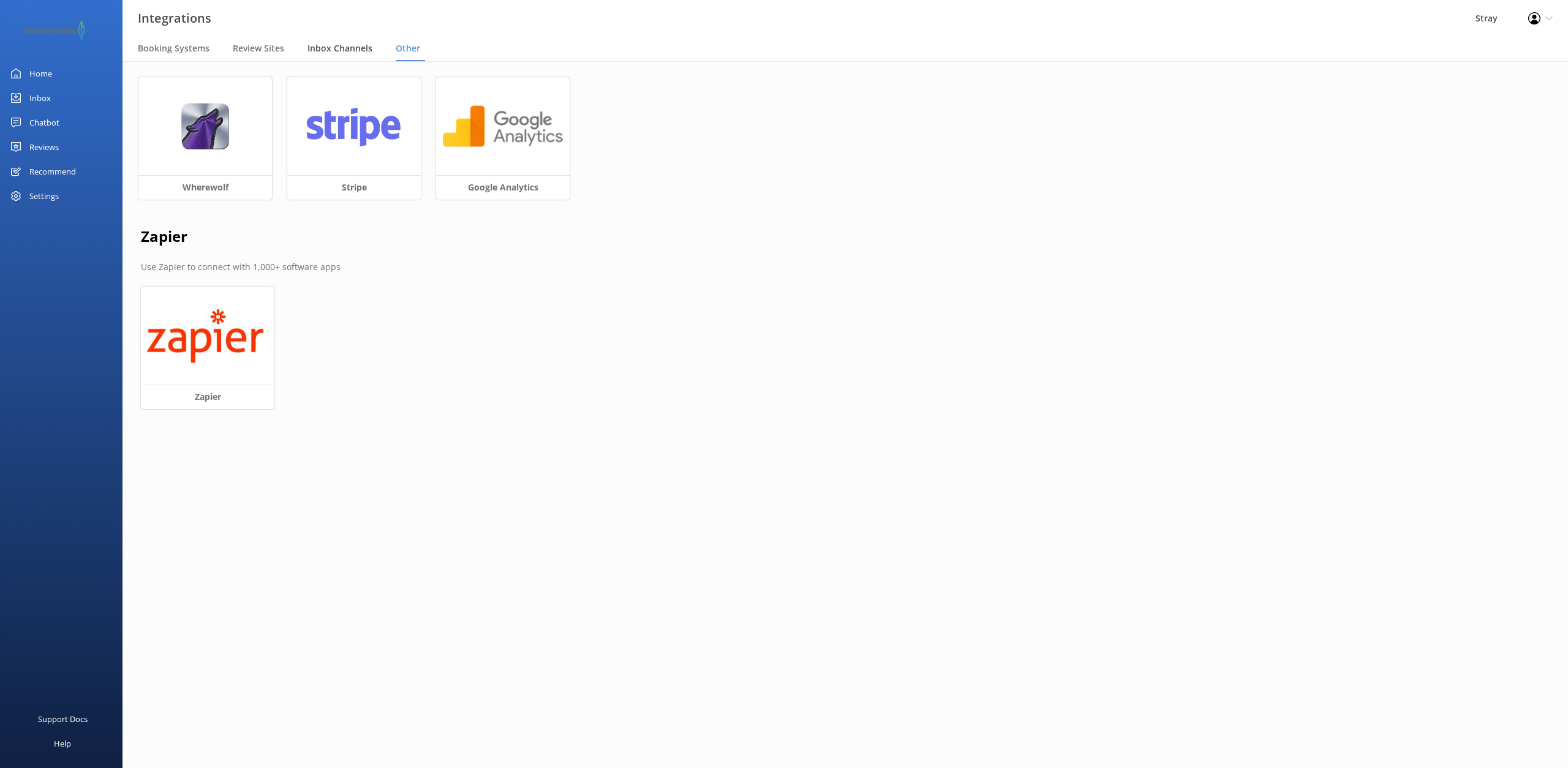
click at [357, 52] on span "Inbox Channels" at bounding box center [340, 47] width 65 height 12
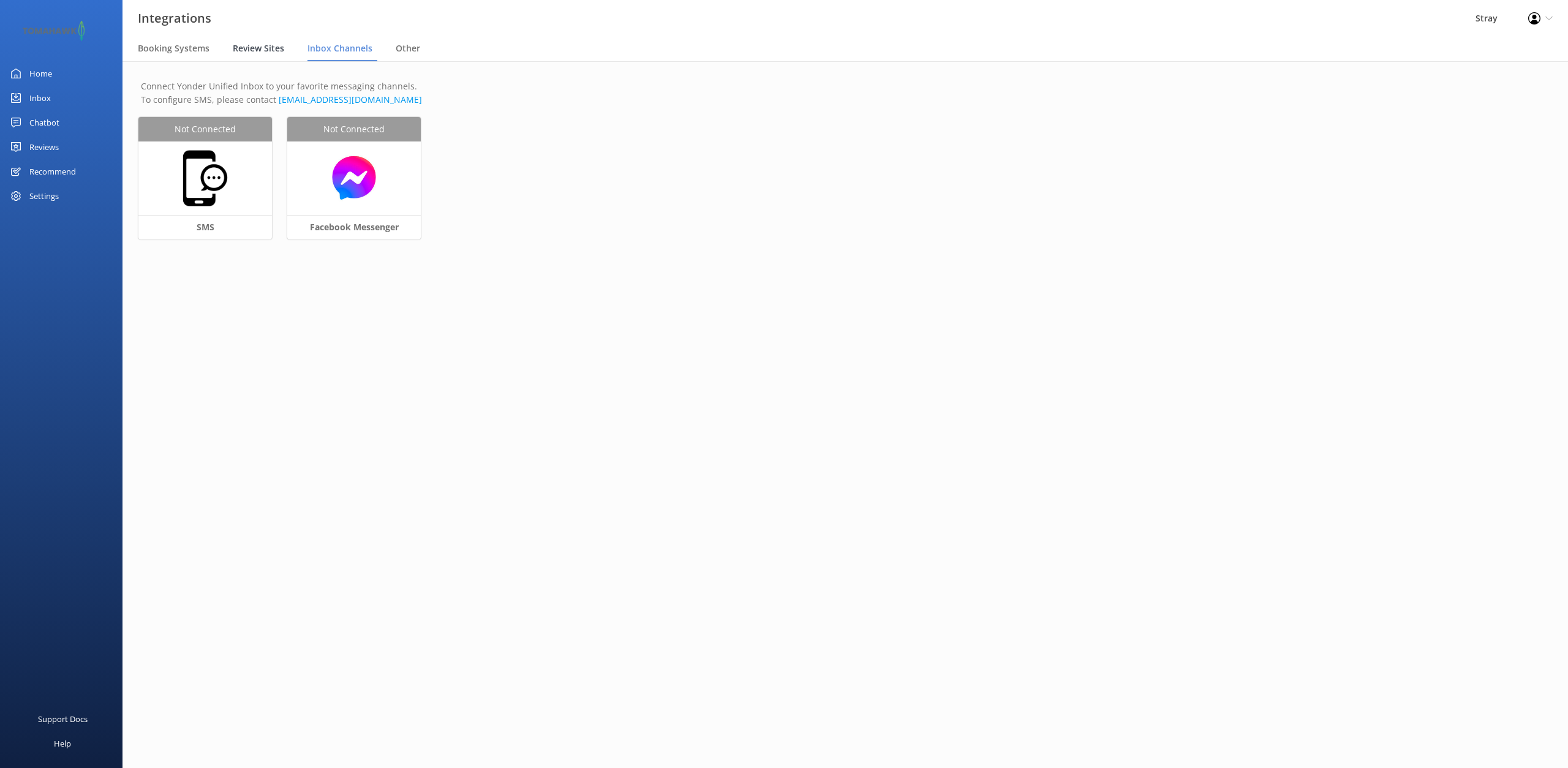
click at [254, 46] on span "Review Sites" at bounding box center [258, 47] width 51 height 12
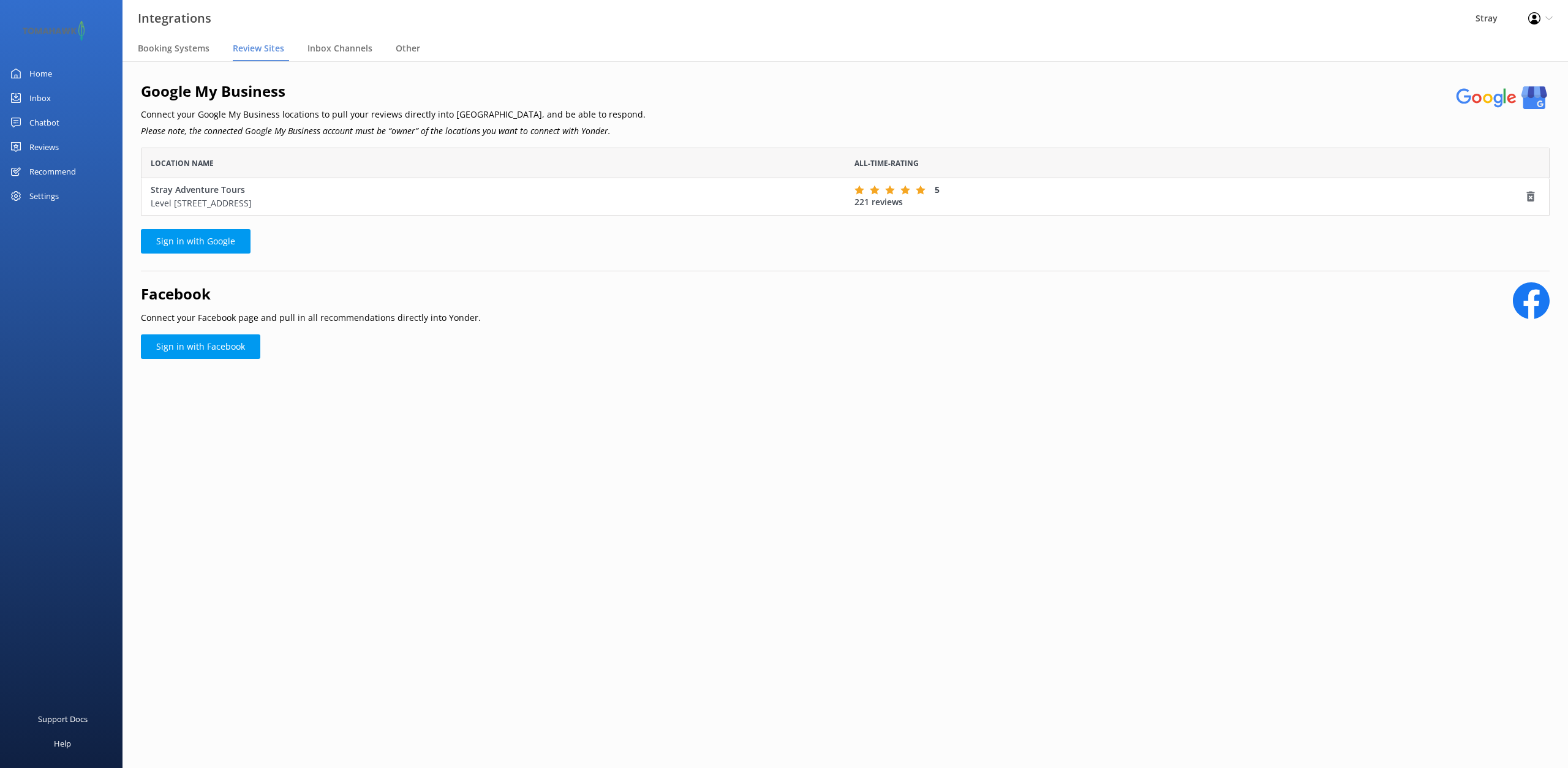
scroll to position [68, 1408]
click at [176, 52] on span "Booking Systems" at bounding box center [173, 47] width 72 height 12
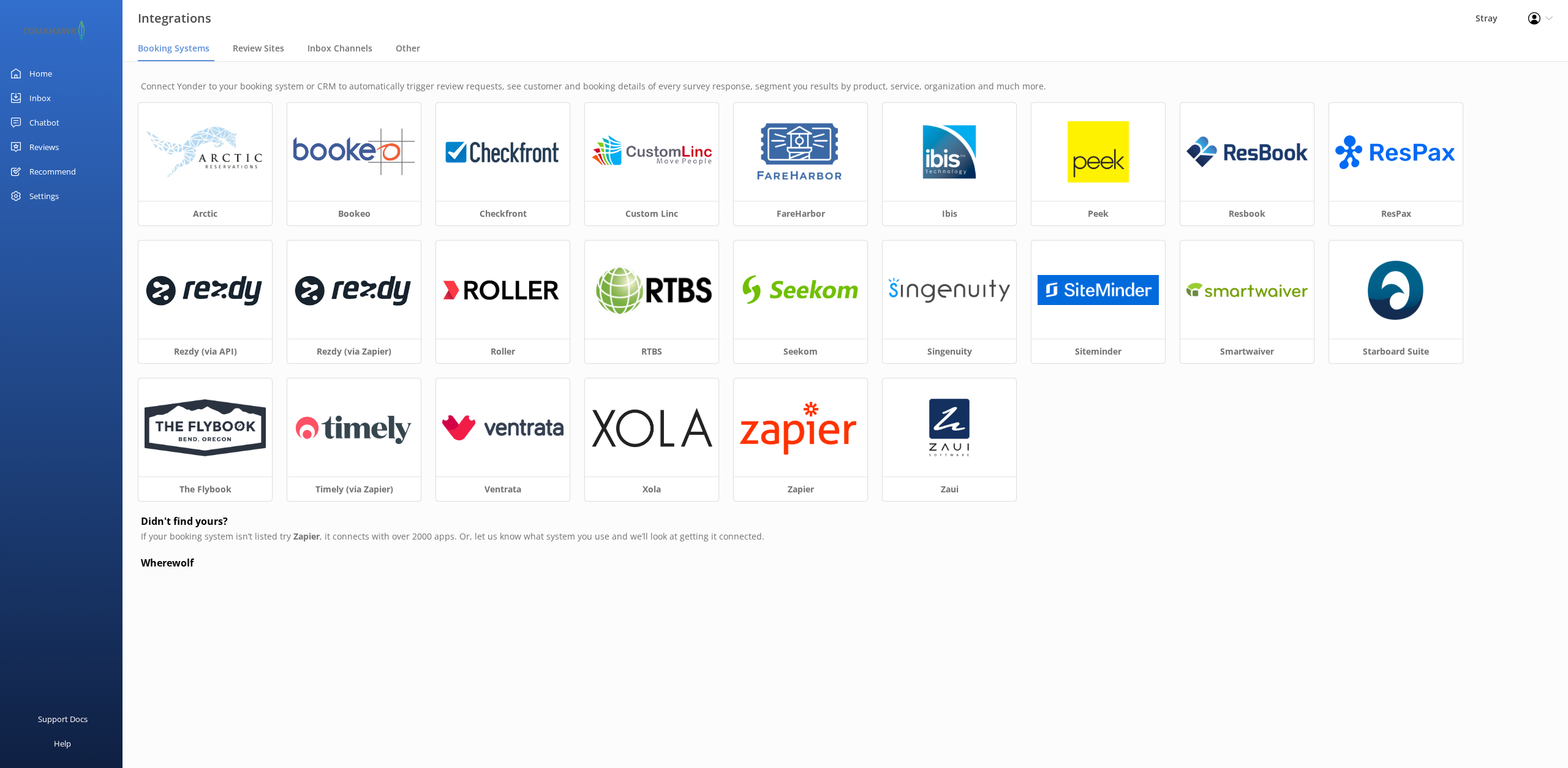
click at [1031, 476] on div "Arctic Bookeo Checkfront Custom Linc FareHarbor Ibis Peek Resbook ResPax Rezdy …" at bounding box center [845, 309] width 1414 height 413
click at [956, 496] on h3 "Zaui" at bounding box center [949, 488] width 134 height 24
click at [406, 47] on span "Other" at bounding box center [408, 47] width 24 height 12
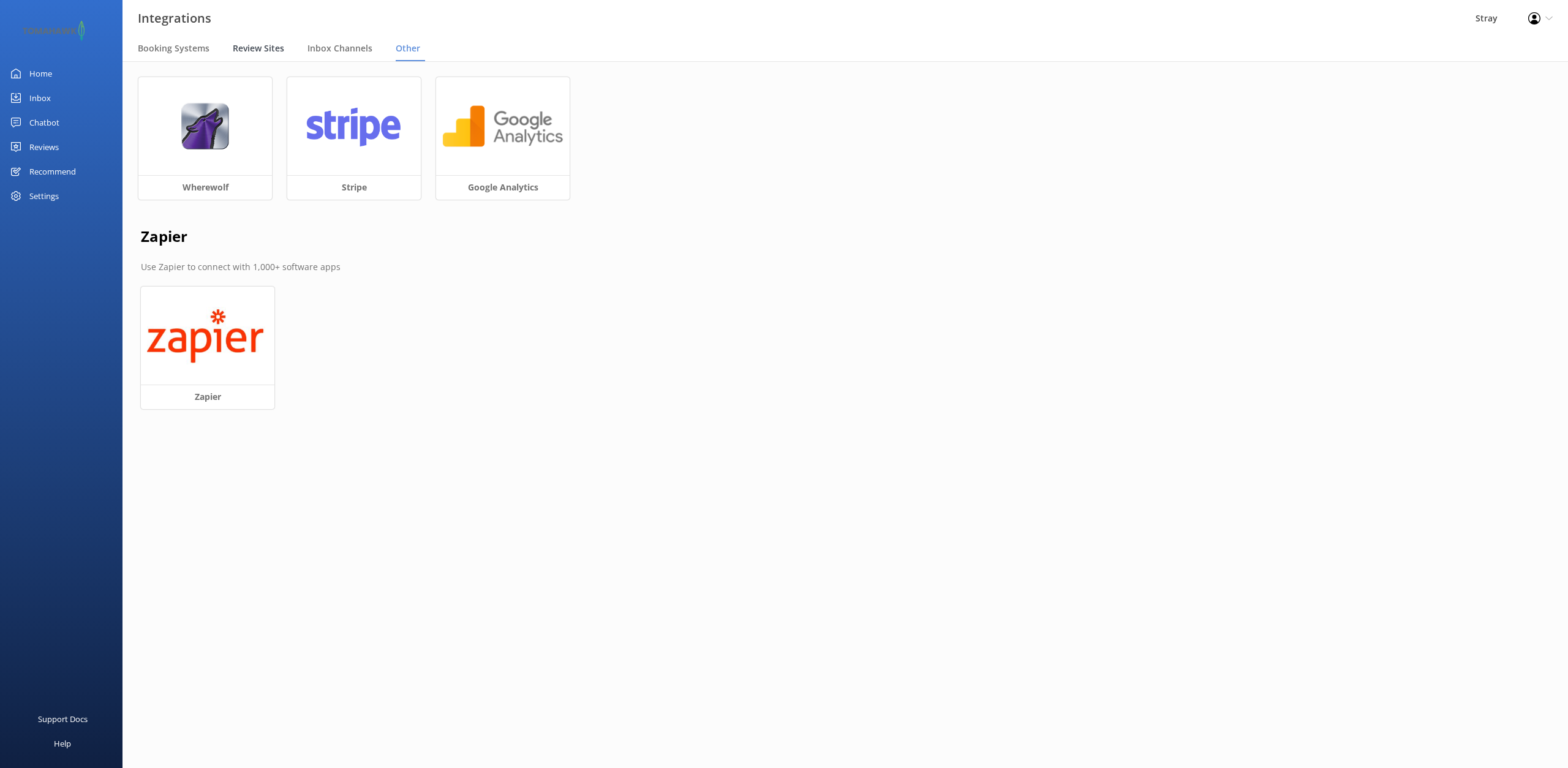
click at [276, 49] on span "Review Sites" at bounding box center [258, 47] width 51 height 12
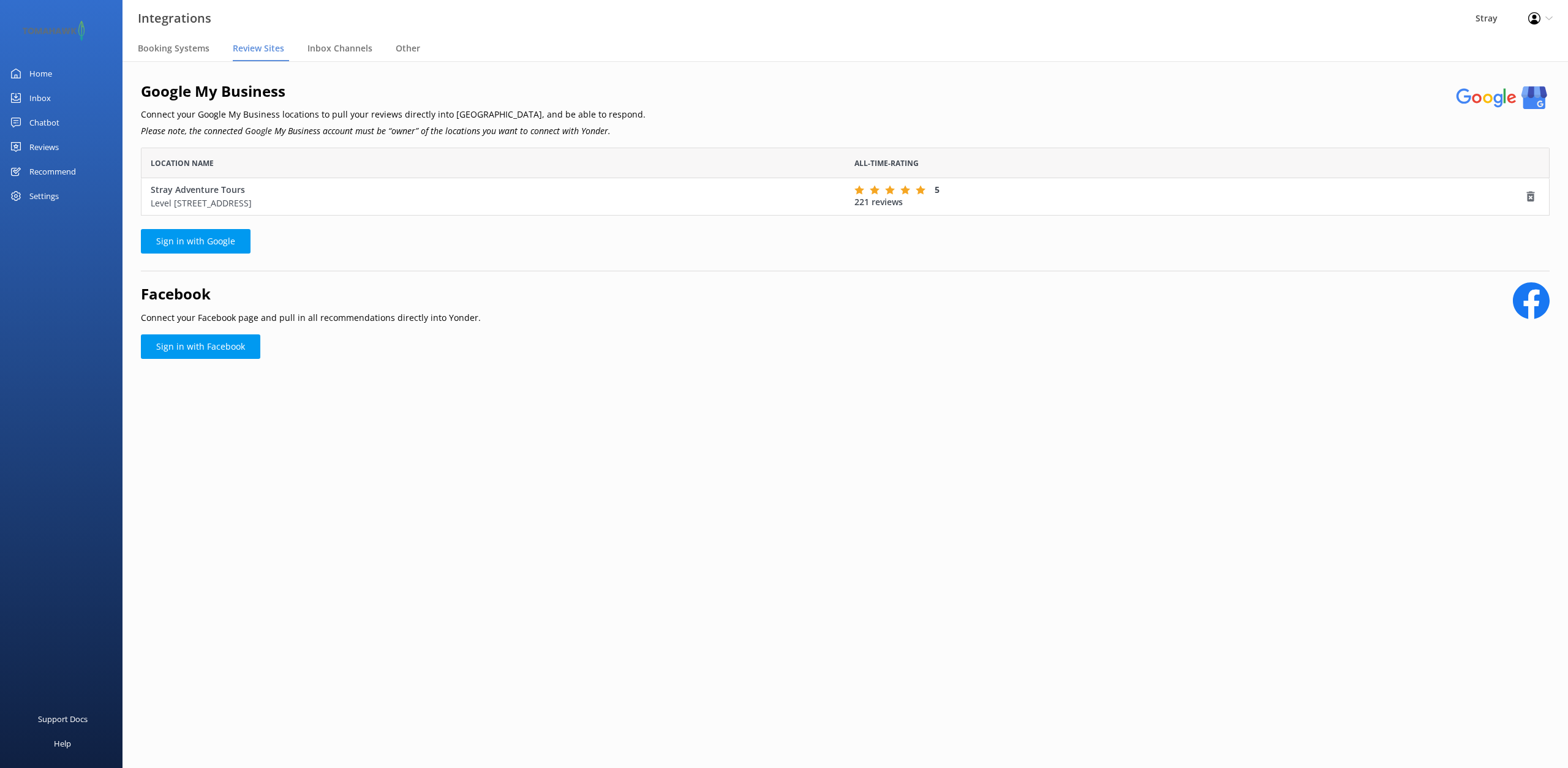
scroll to position [68, 1408]
click at [318, 43] on span "Inbox Channels" at bounding box center [340, 47] width 65 height 12
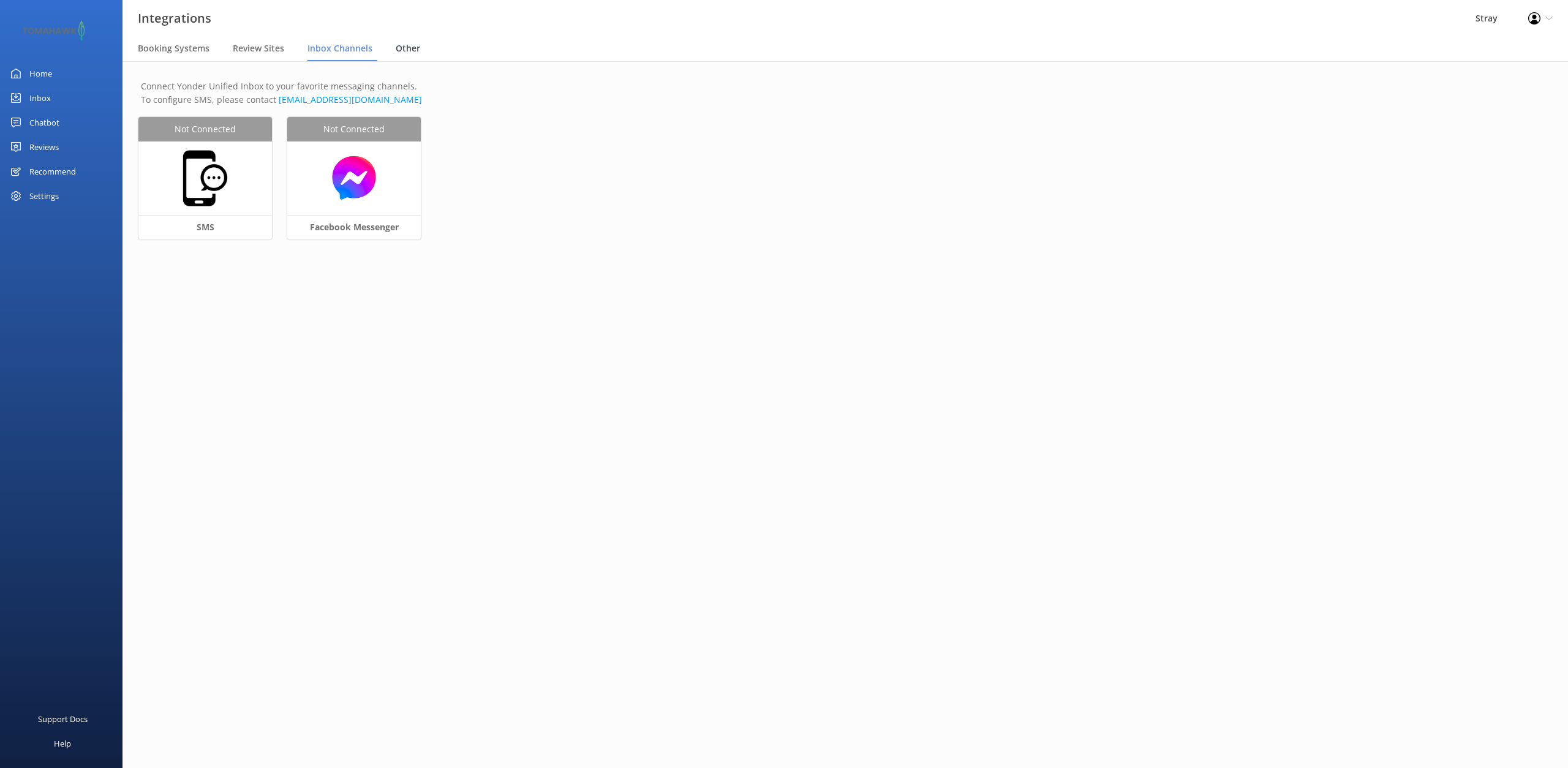
click at [405, 47] on span "Other" at bounding box center [408, 47] width 24 height 12
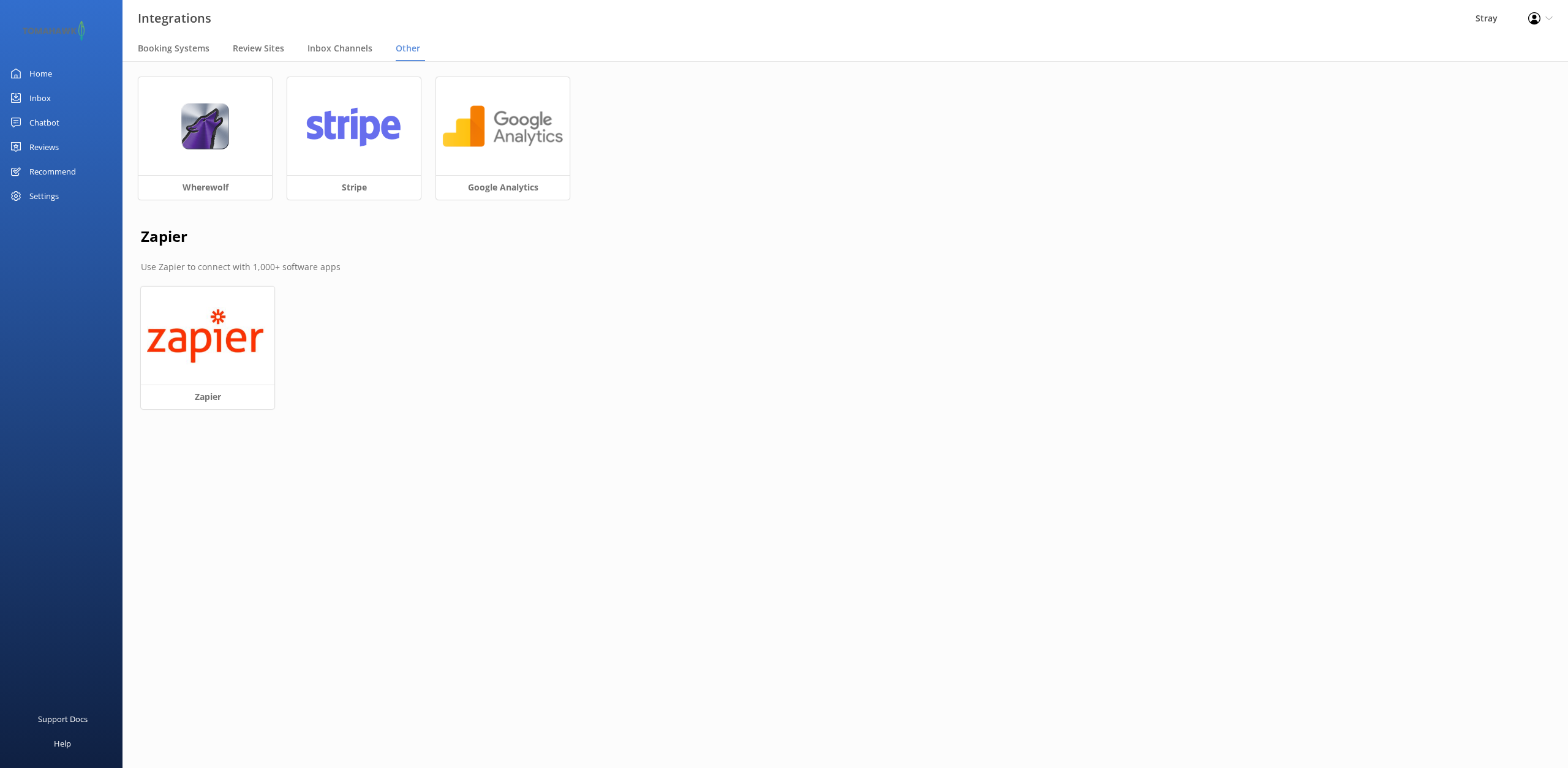
click at [1547, 15] on icon at bounding box center [1548, 18] width 7 height 7
click at [1112, 34] on div "Integrations Stray Profile Settings Logout" at bounding box center [784, 18] width 1568 height 36
click at [34, 124] on div "Chatbot" at bounding box center [44, 122] width 30 height 24
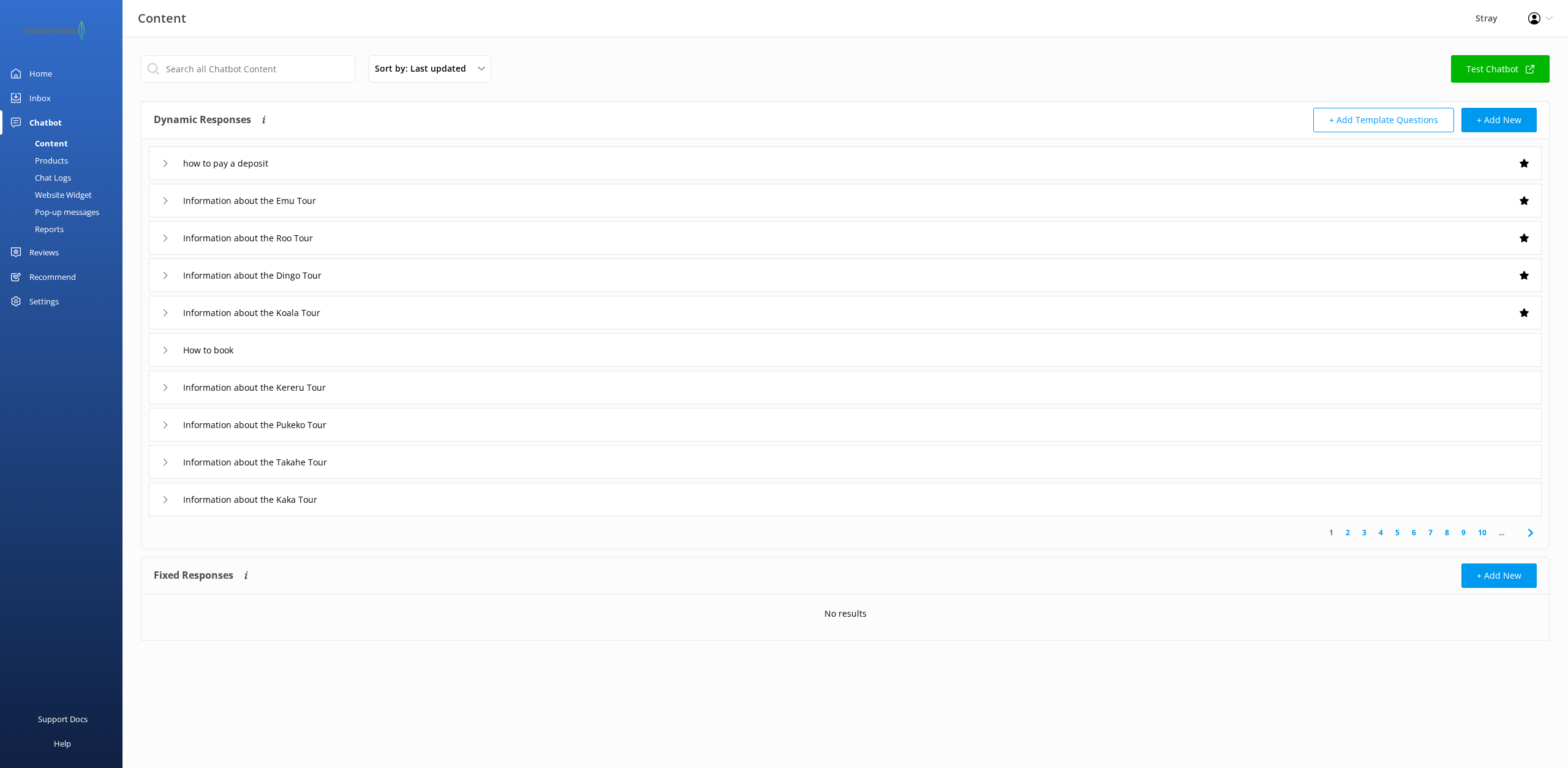
click at [51, 309] on div "Settings" at bounding box center [43, 301] width 29 height 24
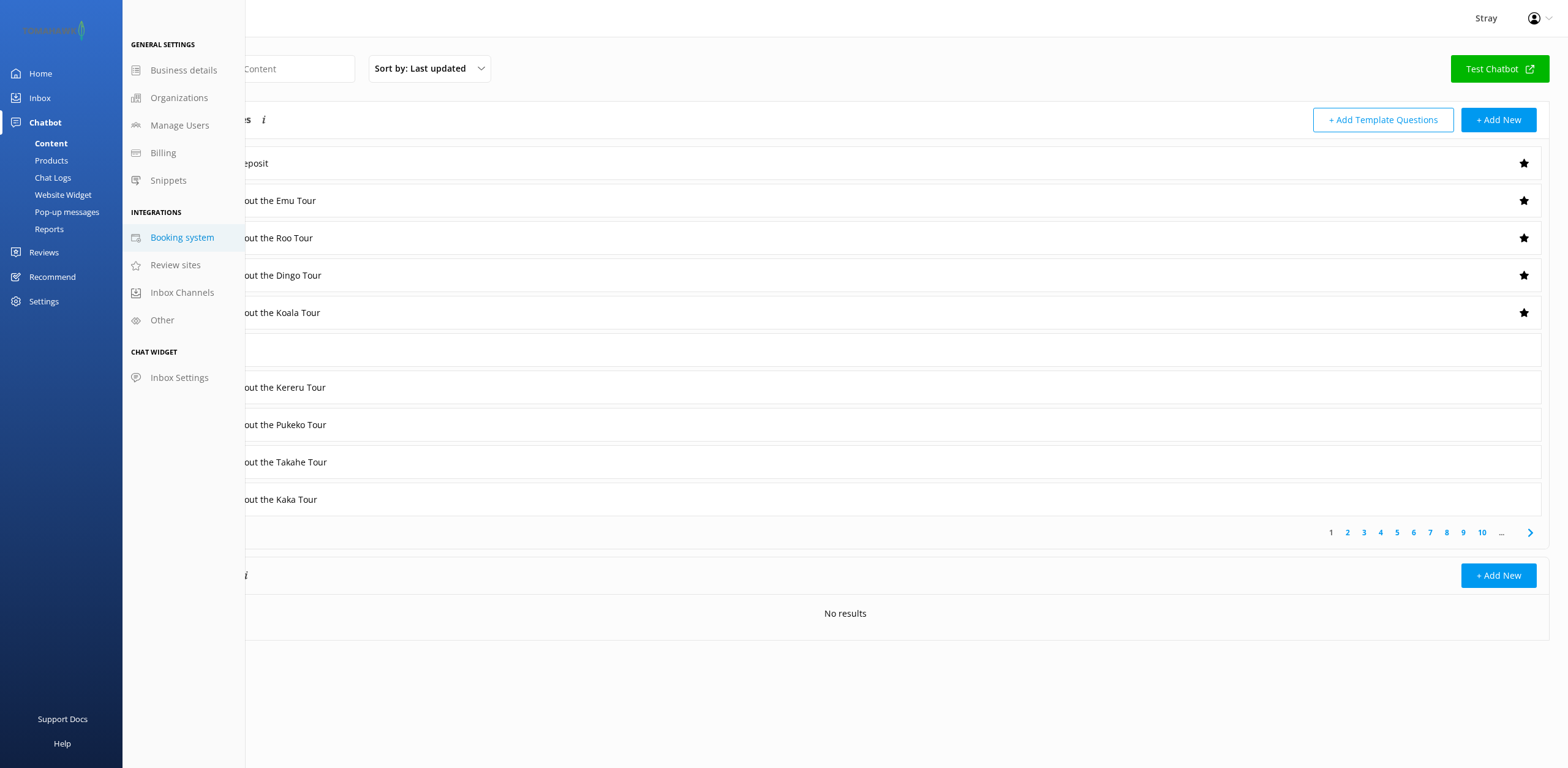
click at [190, 235] on span "Booking system" at bounding box center [183, 237] width 64 height 13
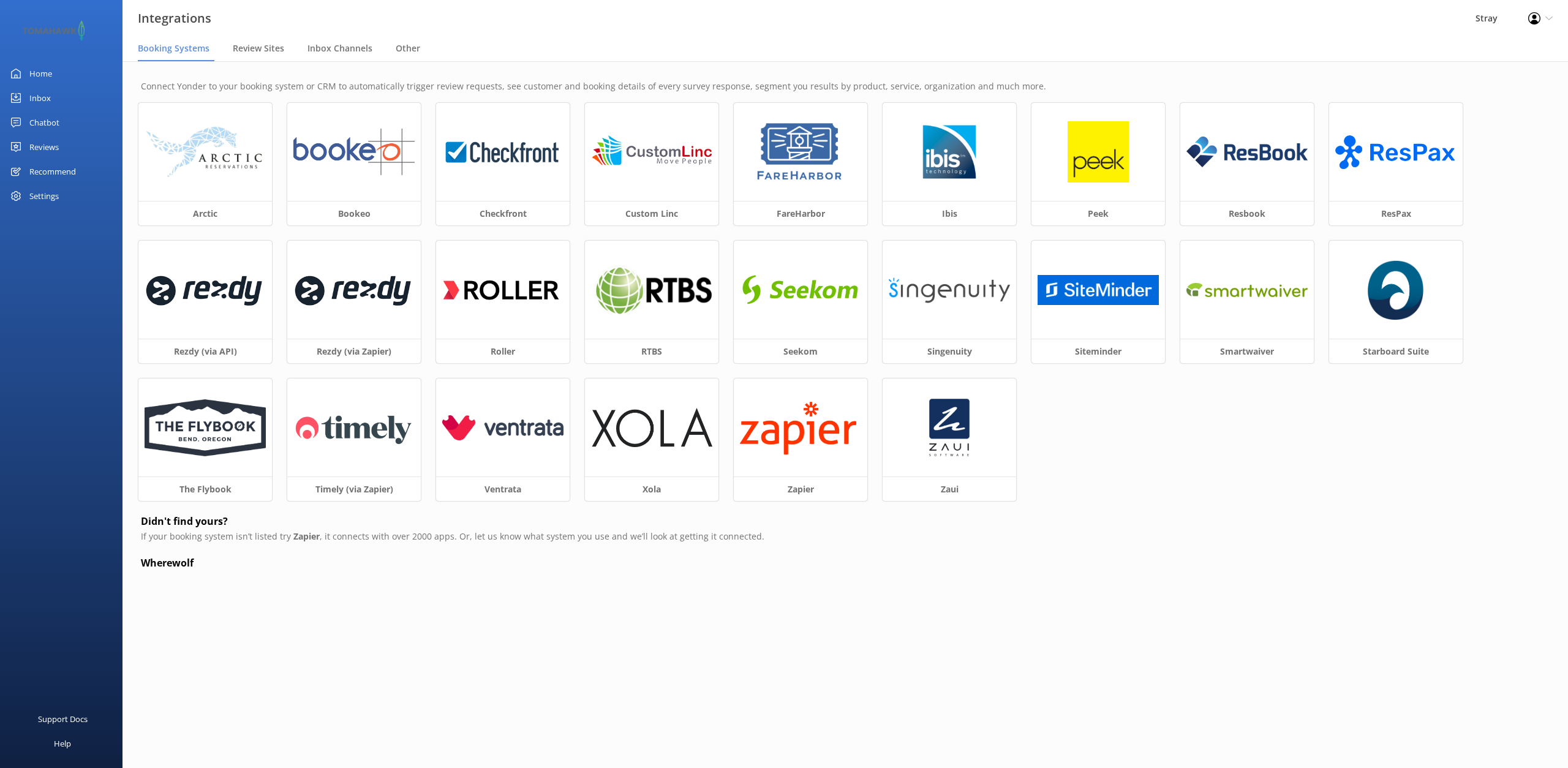
click at [50, 194] on div "Settings" at bounding box center [43, 195] width 29 height 24
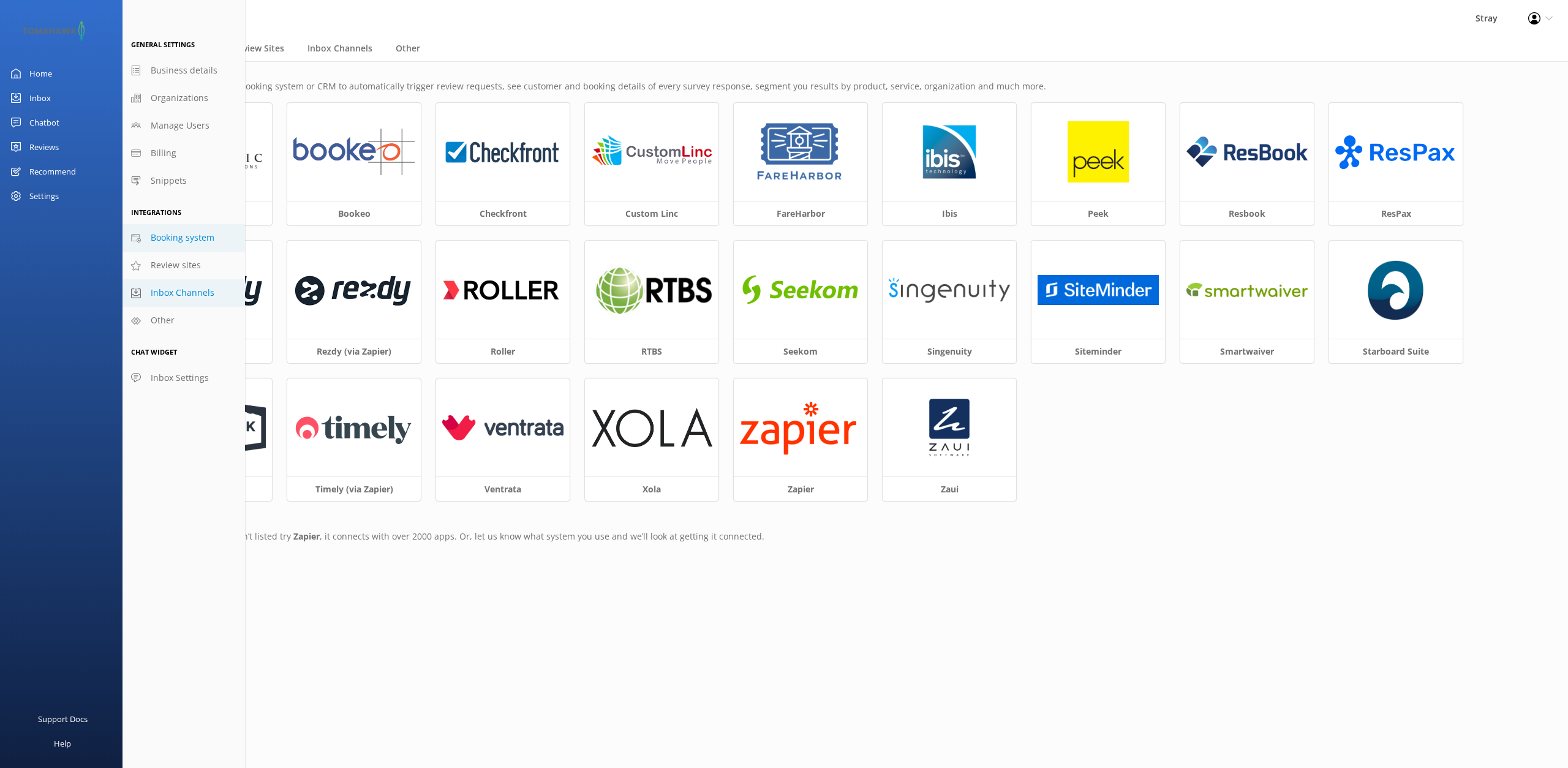
click at [175, 295] on span "Inbox Channels" at bounding box center [183, 292] width 64 height 13
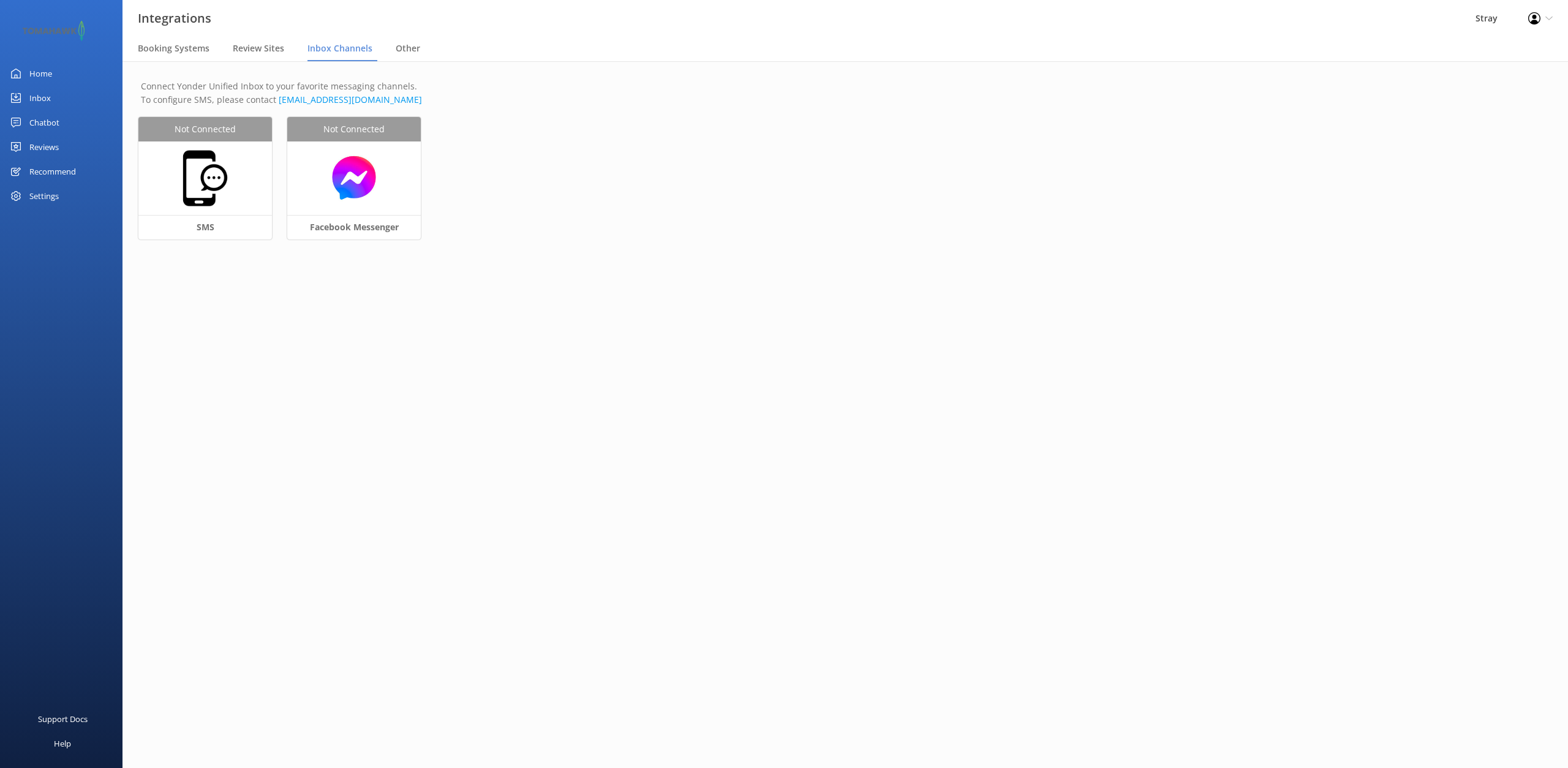
click at [54, 167] on div "Recommend" at bounding box center [52, 171] width 47 height 24
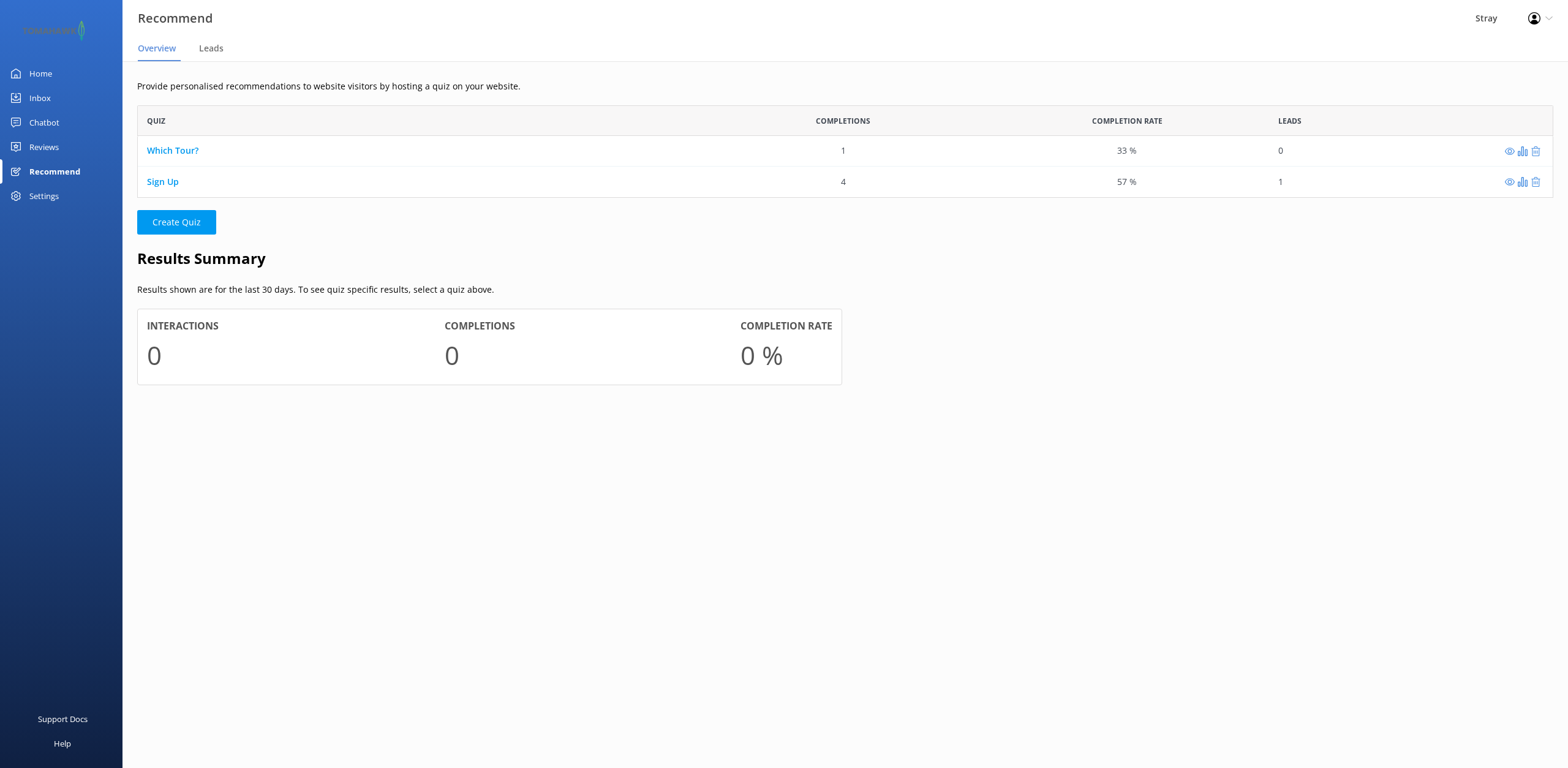
scroll to position [92, 1416]
click at [54, 465] on div "Support Docs Help" at bounding box center [61, 576] width 122 height 384
click at [1418, 213] on p "Create Quiz" at bounding box center [846, 222] width 1416 height 24
click at [207, 45] on span "Leads" at bounding box center [211, 47] width 24 height 12
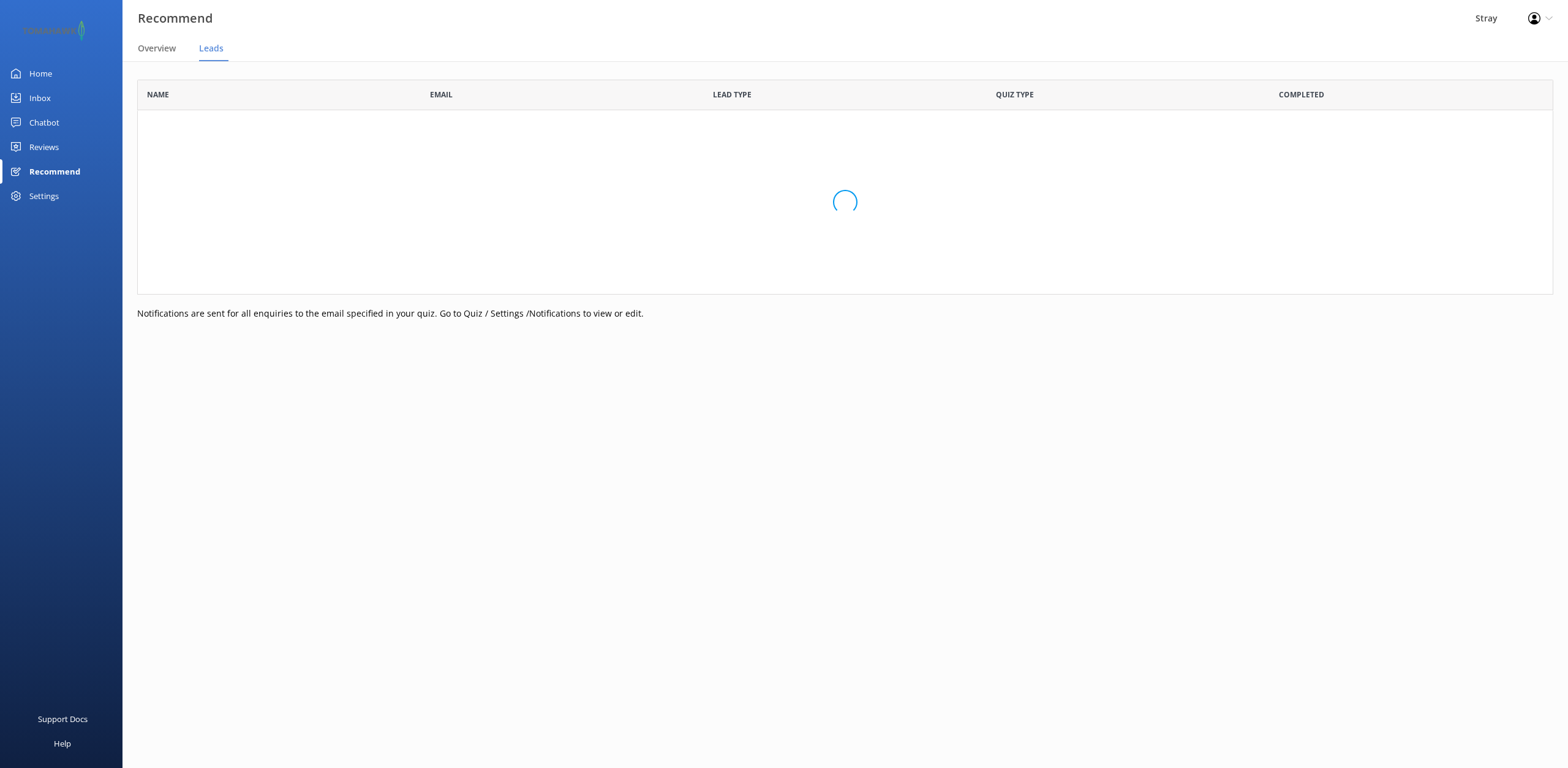
scroll to position [62, 1416]
